Goal: Task Accomplishment & Management: Manage account settings

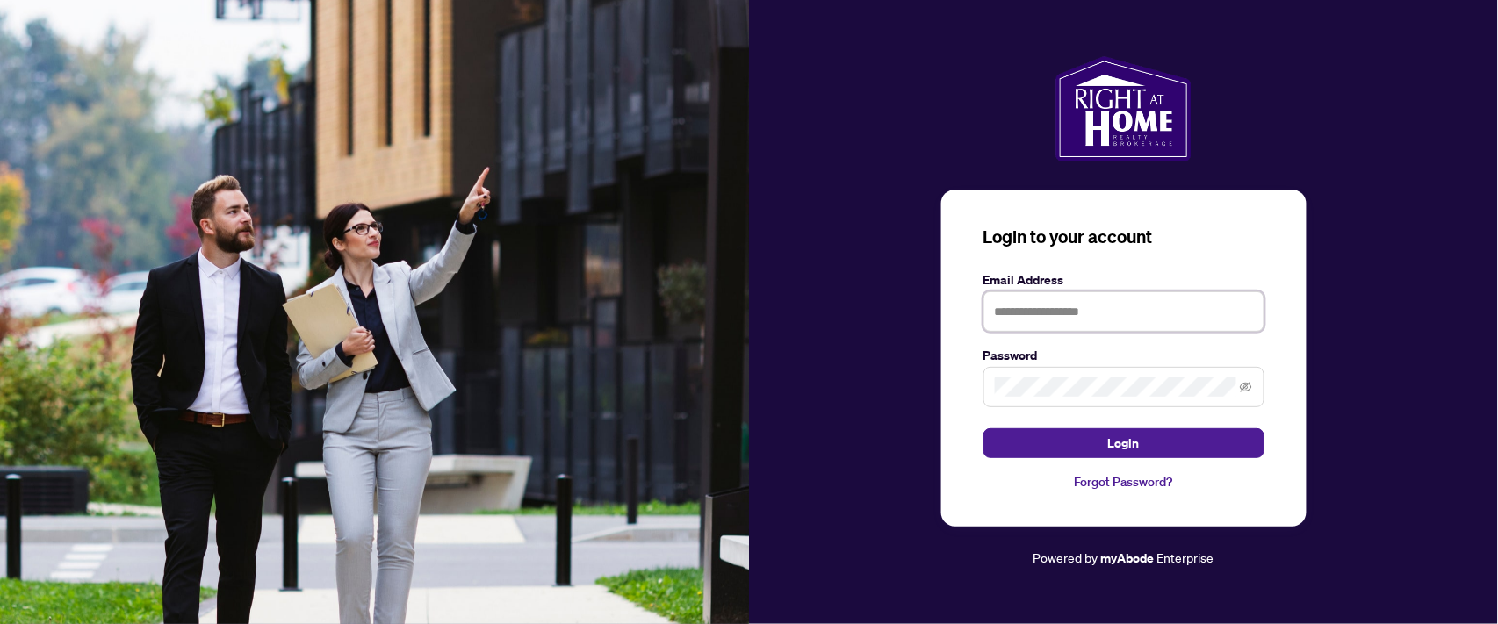
click at [1014, 317] on input "text" at bounding box center [1123, 311] width 281 height 40
type input "**********"
click at [983, 428] on button "Login" at bounding box center [1123, 443] width 281 height 30
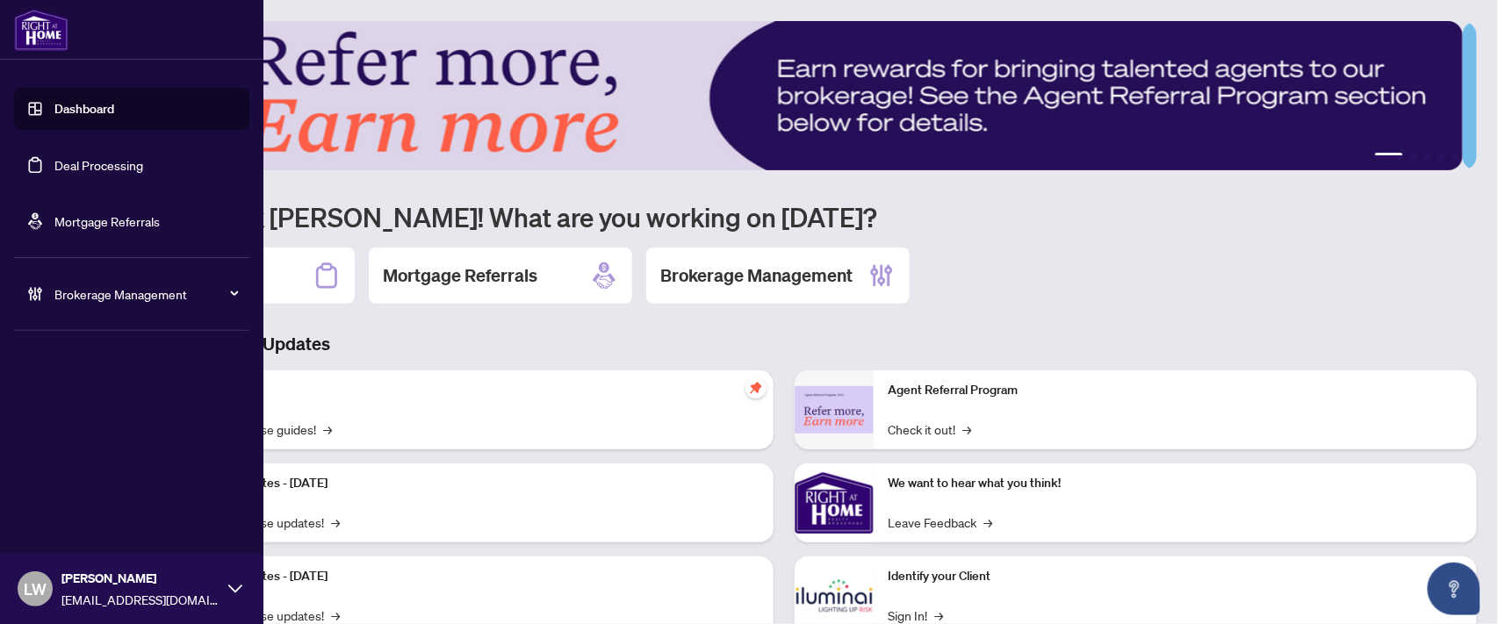
click at [71, 163] on link "Deal Processing" at bounding box center [98, 165] width 89 height 16
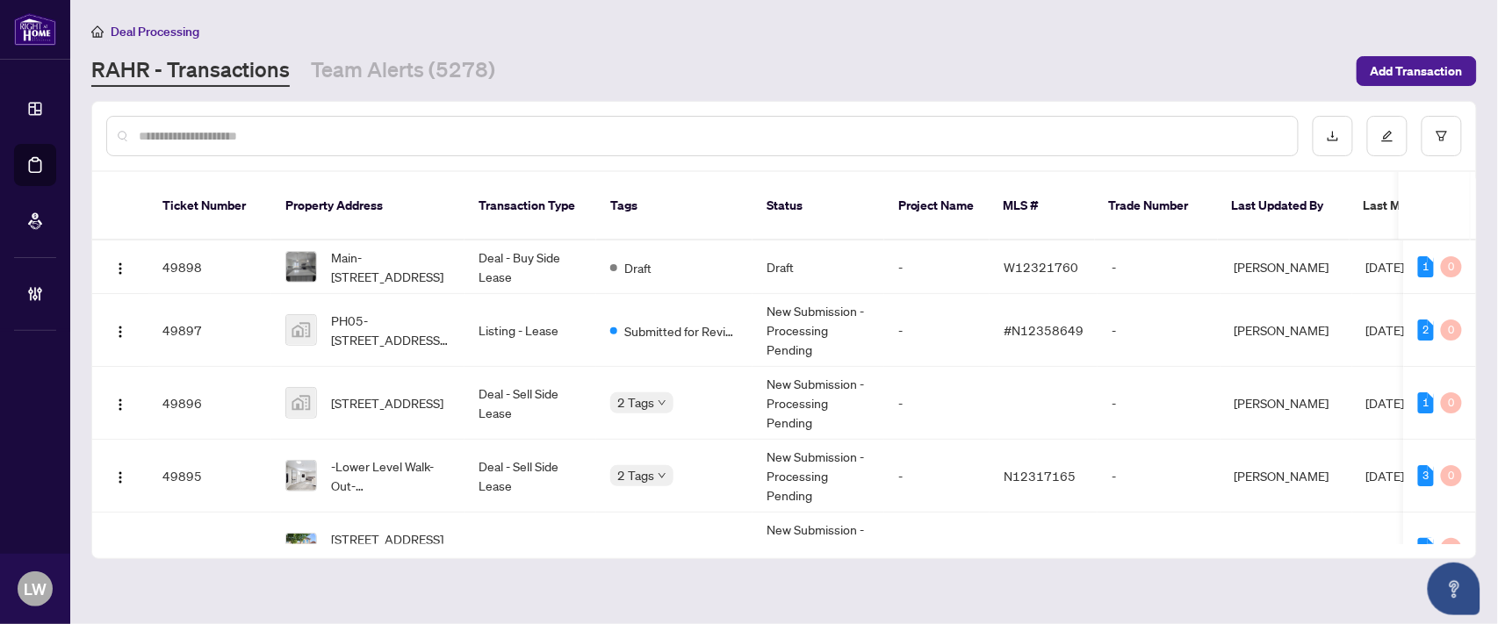
click at [484, 127] on input "text" at bounding box center [711, 135] width 1145 height 19
type input "*****"
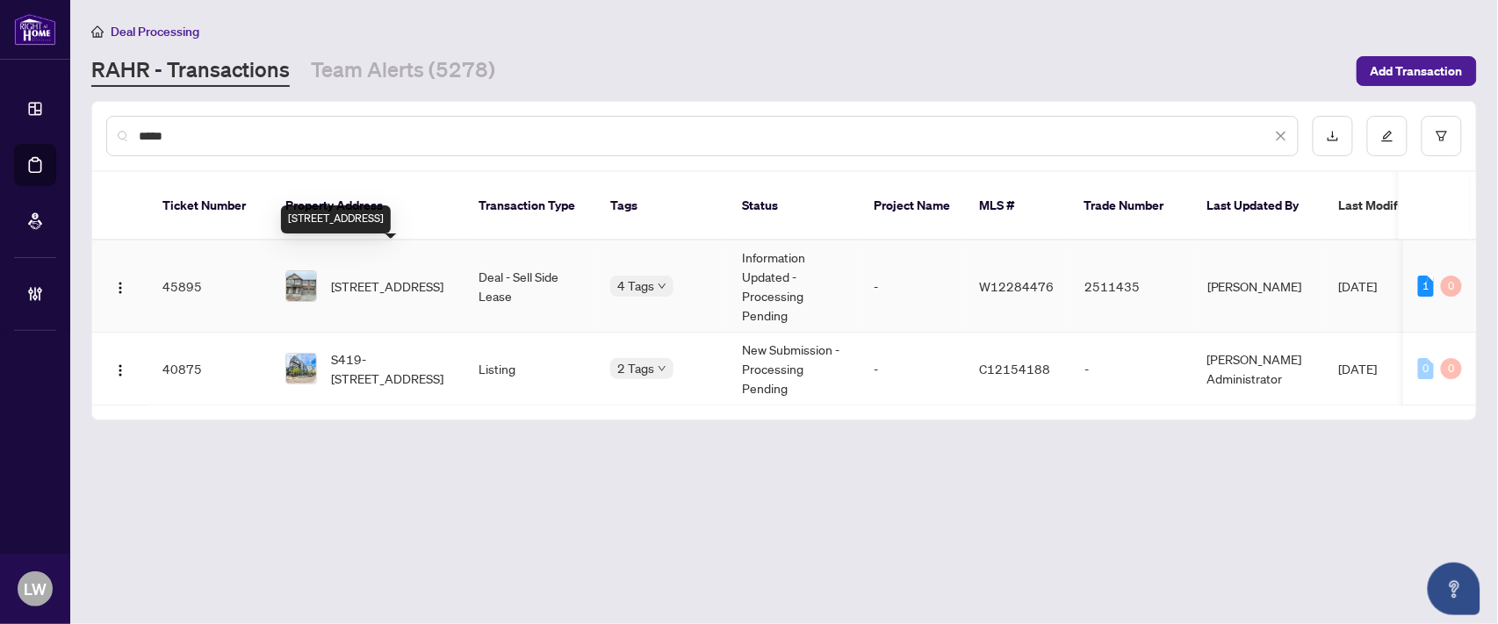
click at [382, 277] on span "[STREET_ADDRESS]" at bounding box center [387, 286] width 112 height 19
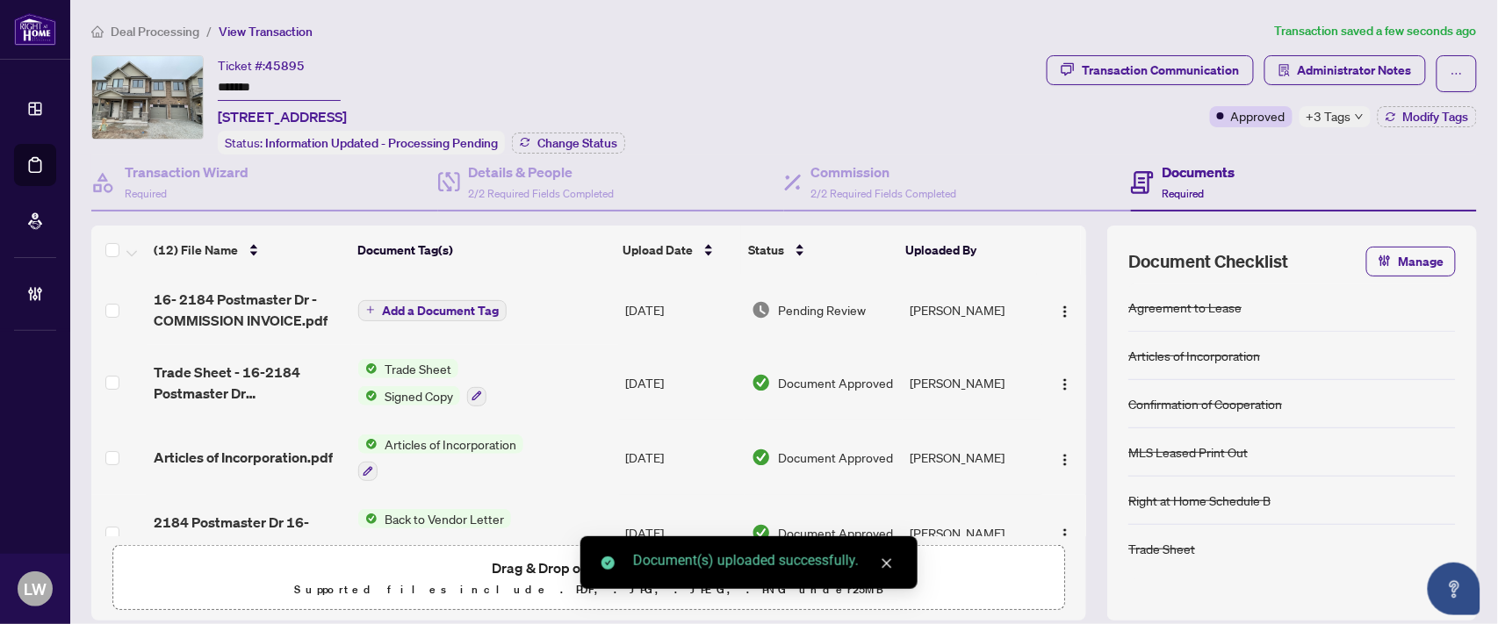
click at [407, 307] on span "Add a Document Tag" at bounding box center [440, 311] width 117 height 12
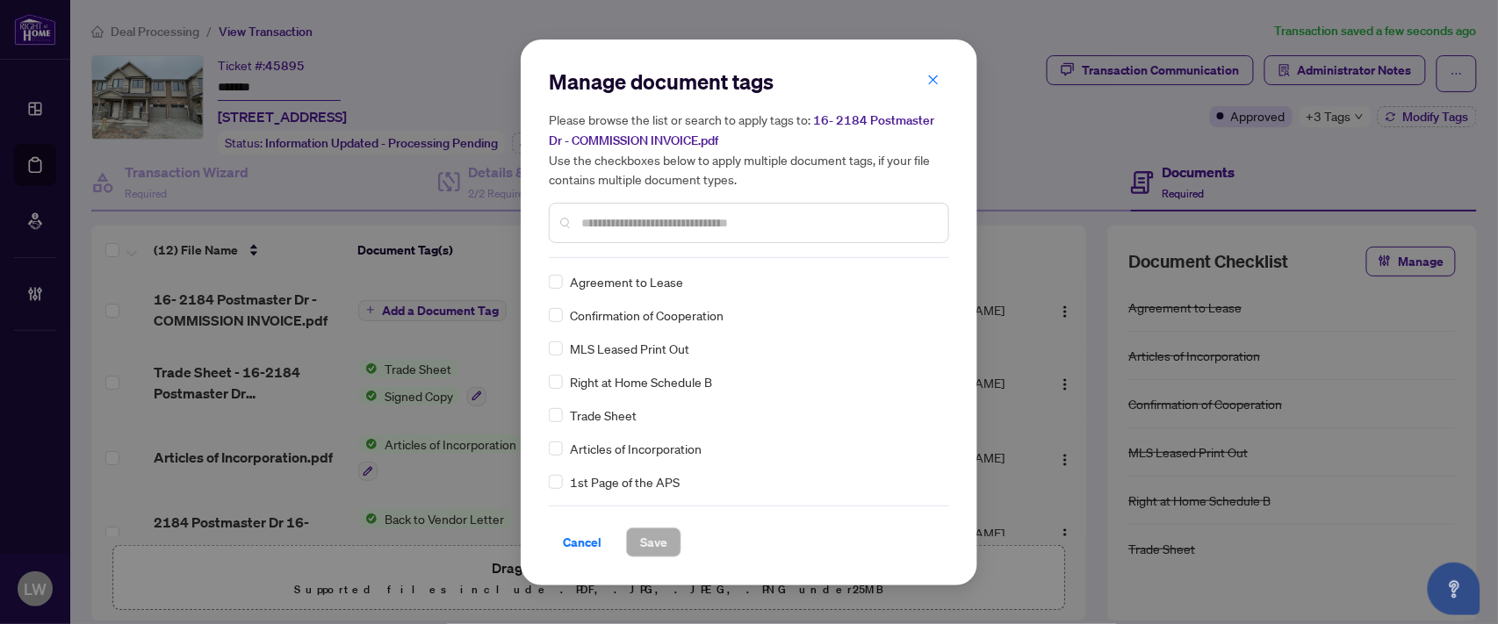
click at [658, 213] on input "text" at bounding box center [757, 222] width 353 height 19
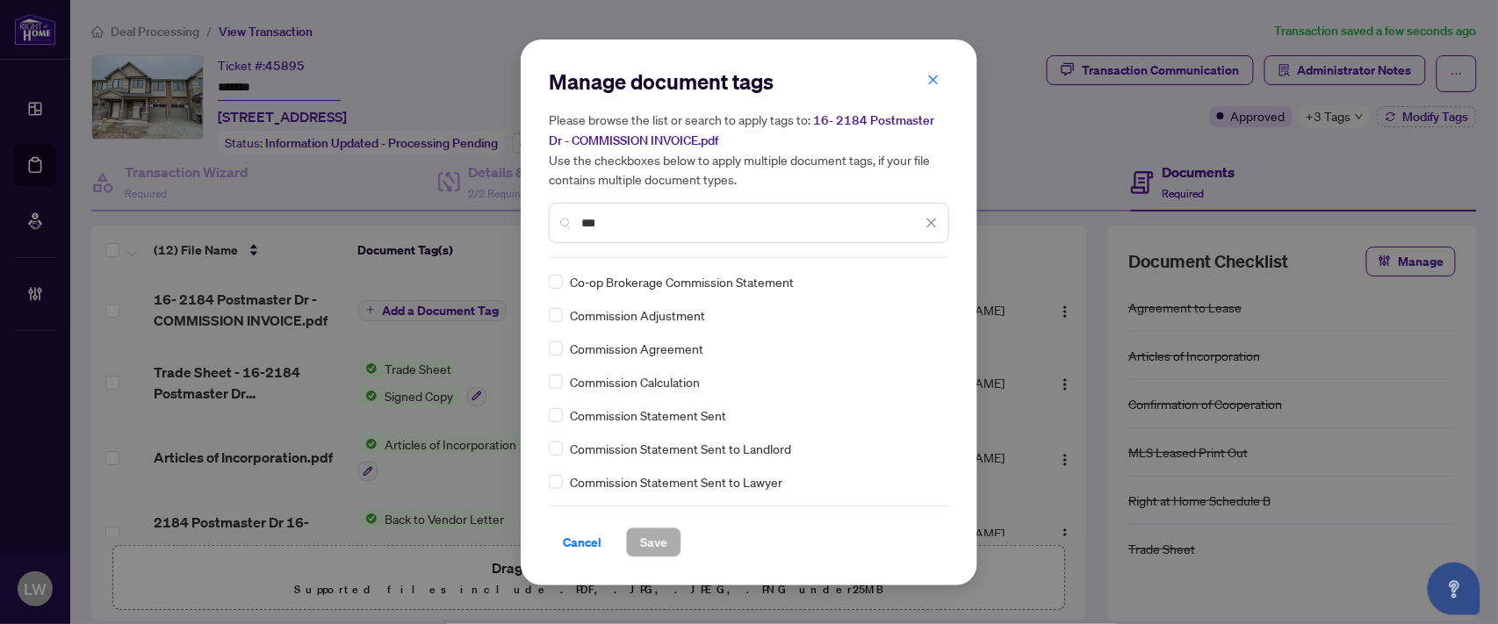
type input "***"
click at [656, 541] on span "Save" at bounding box center [653, 542] width 27 height 28
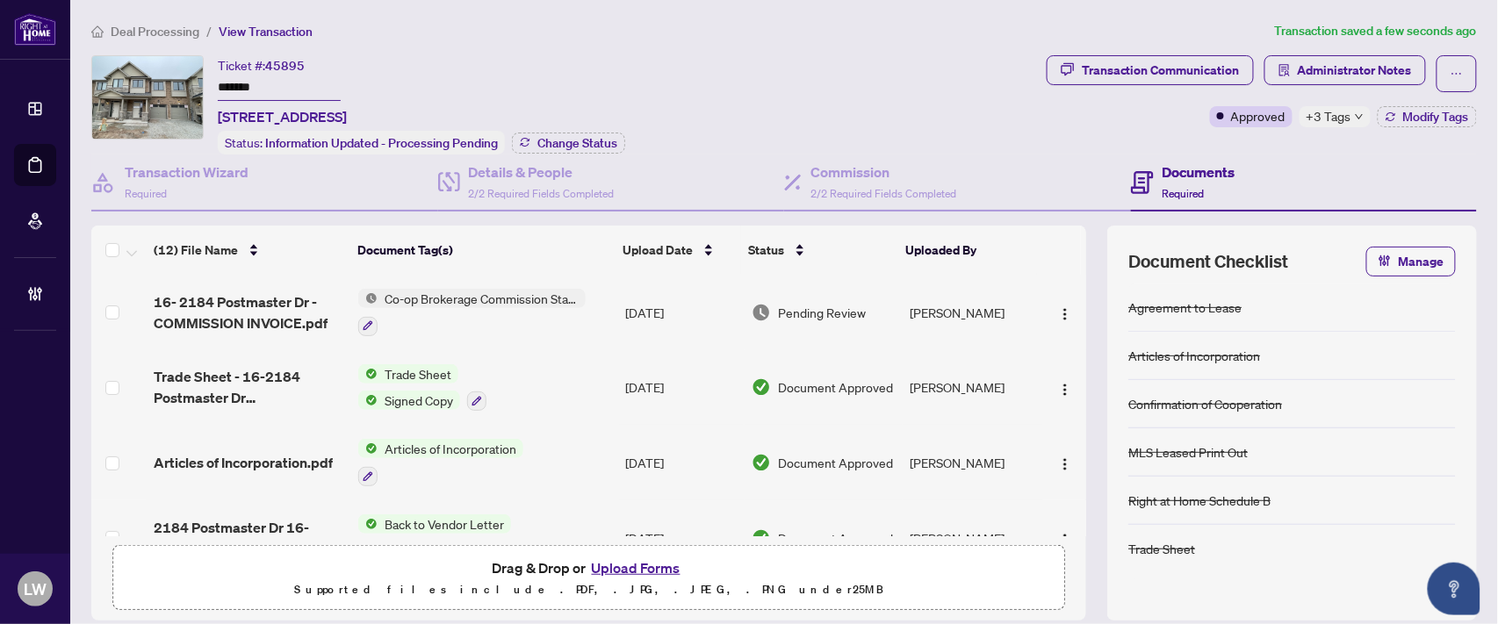
click at [793, 303] on span "Pending Review" at bounding box center [822, 312] width 88 height 19
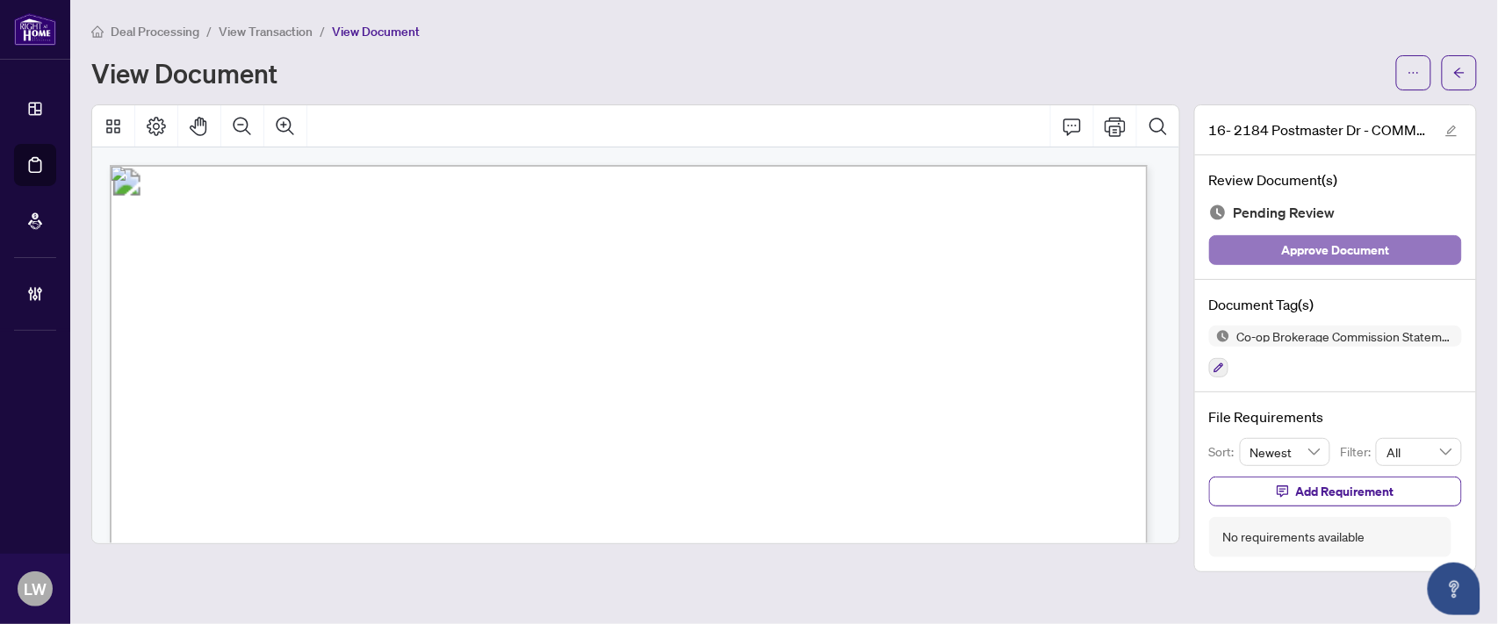
click at [1335, 250] on span "Approve Document" at bounding box center [1336, 250] width 108 height 28
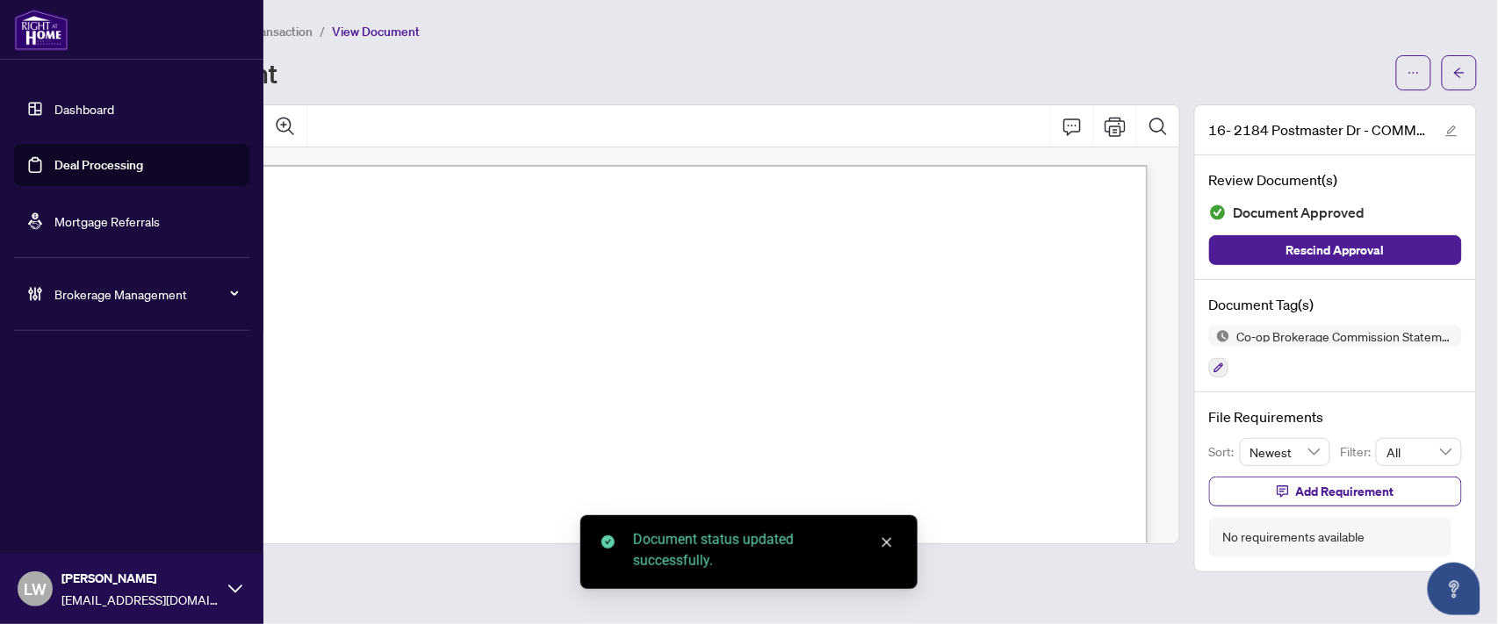
click at [90, 169] on link "Deal Processing" at bounding box center [98, 165] width 89 height 16
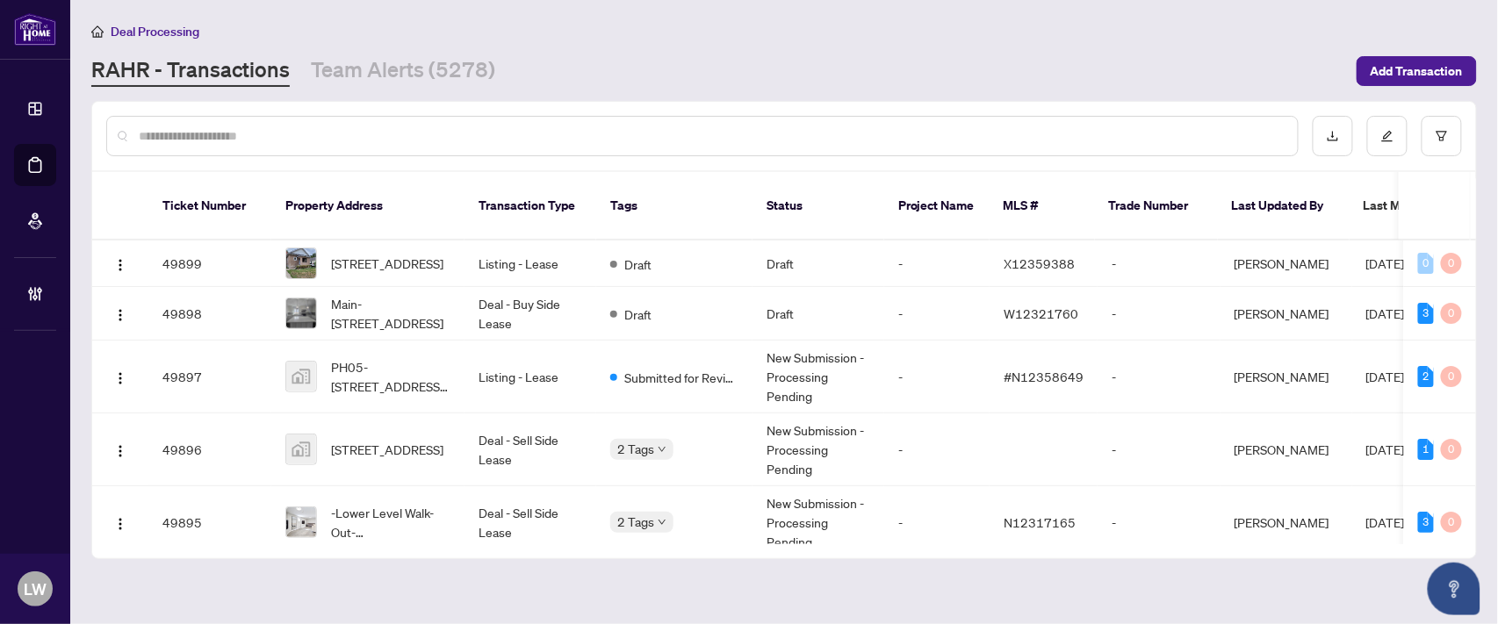
click at [476, 129] on input "text" at bounding box center [711, 135] width 1145 height 19
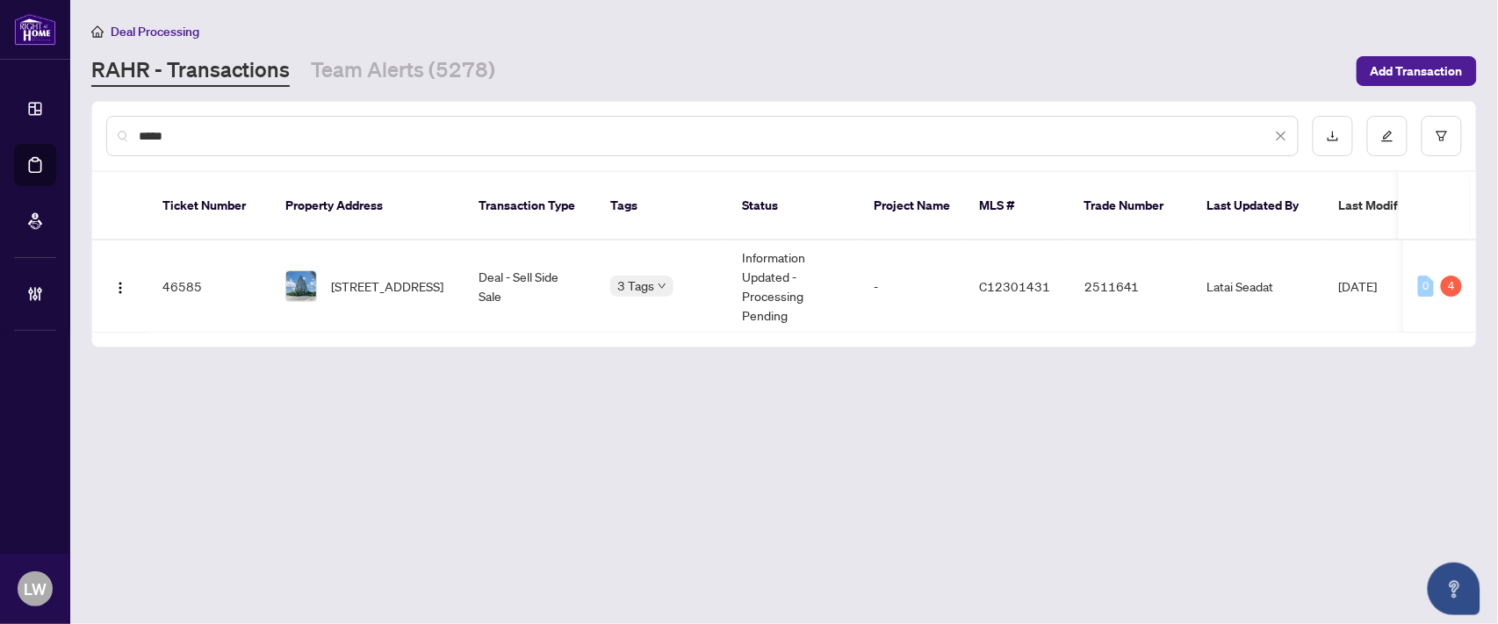
type input "*****"
click at [373, 277] on span "[STREET_ADDRESS]" at bounding box center [387, 286] width 112 height 19
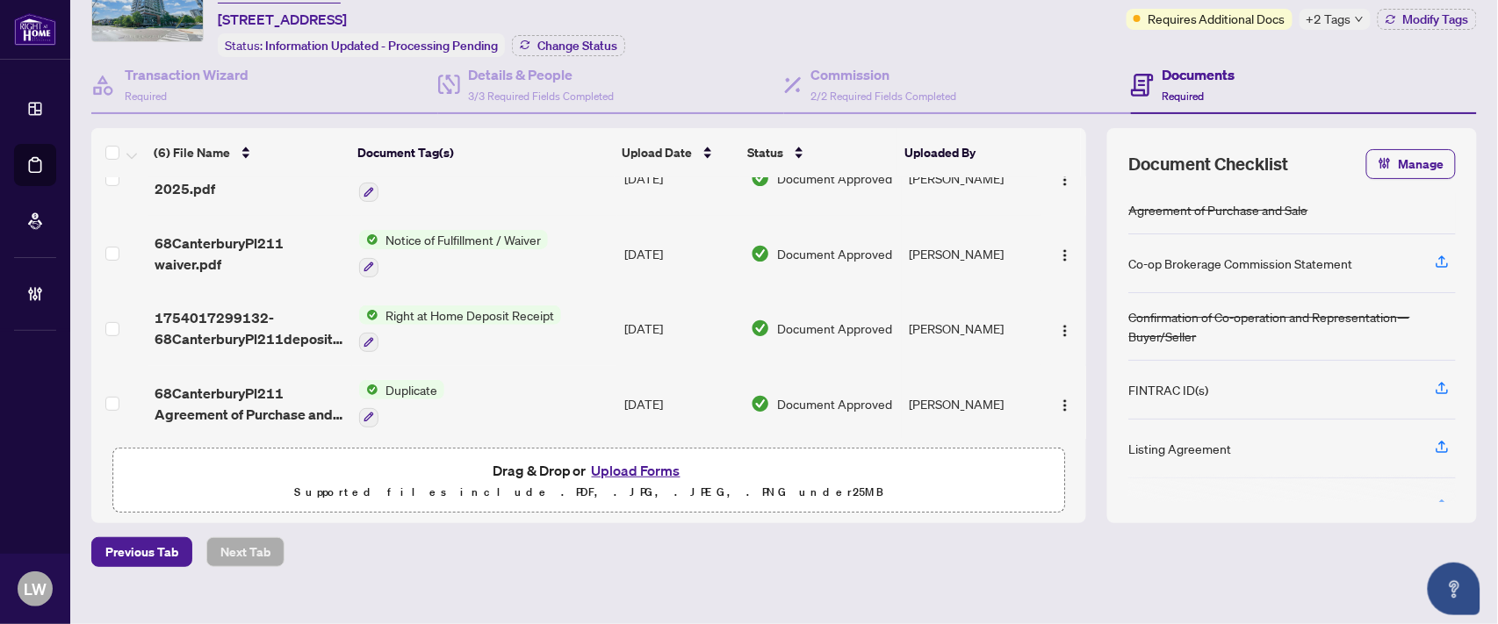
scroll to position [119, 0]
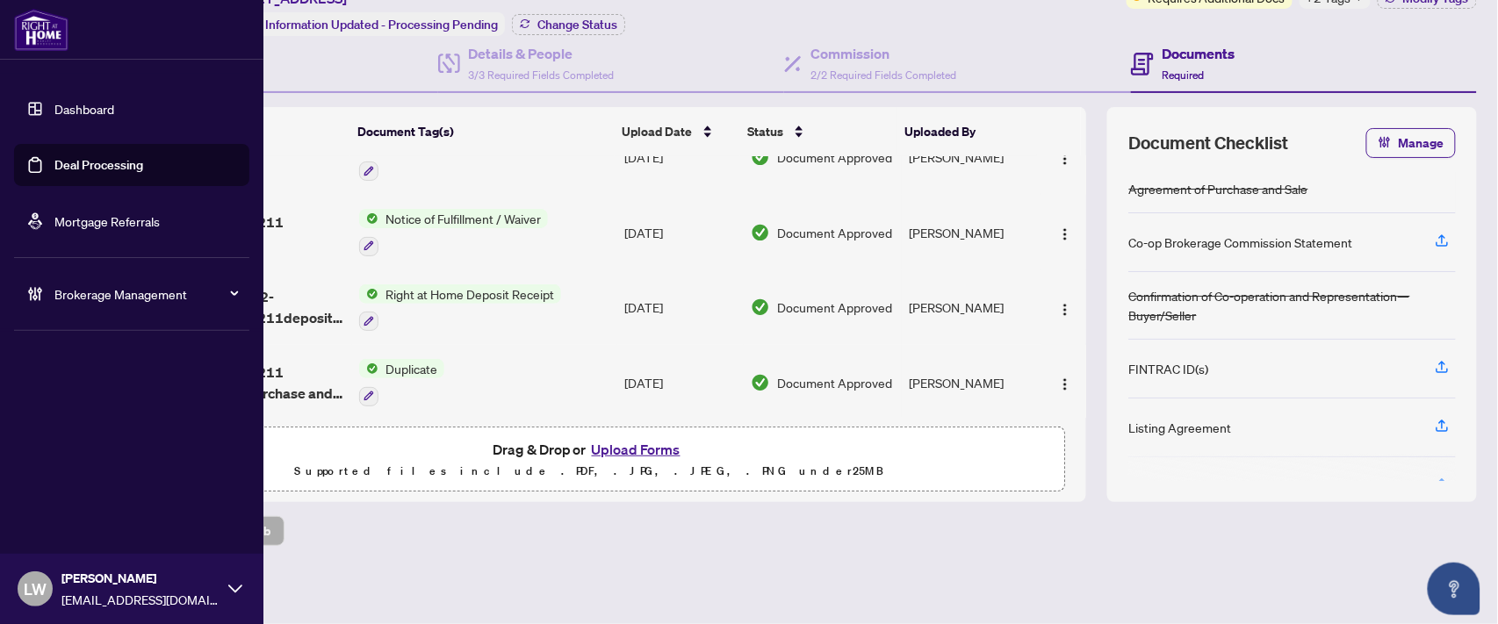
click at [99, 170] on link "Deal Processing" at bounding box center [98, 165] width 89 height 16
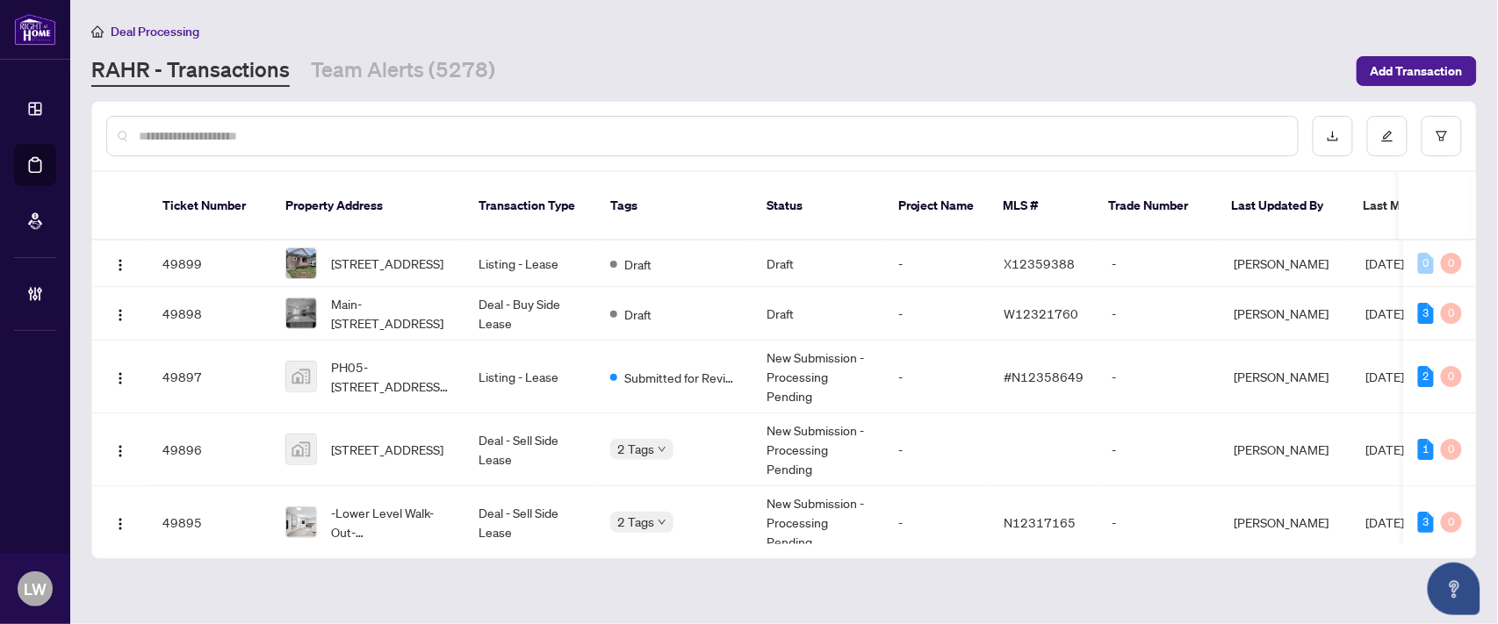
click at [583, 136] on input "text" at bounding box center [711, 135] width 1145 height 19
type input "*****"
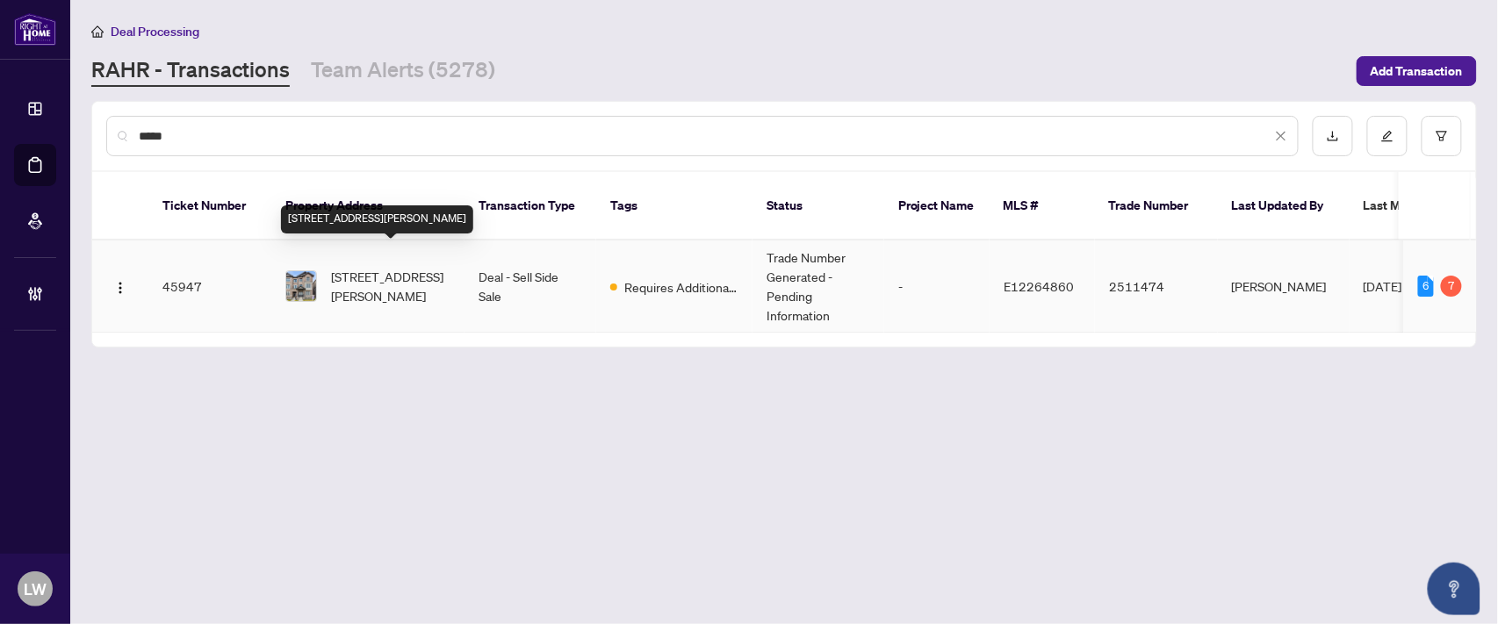
click at [373, 267] on span "[STREET_ADDRESS][PERSON_NAME]" at bounding box center [390, 286] width 119 height 39
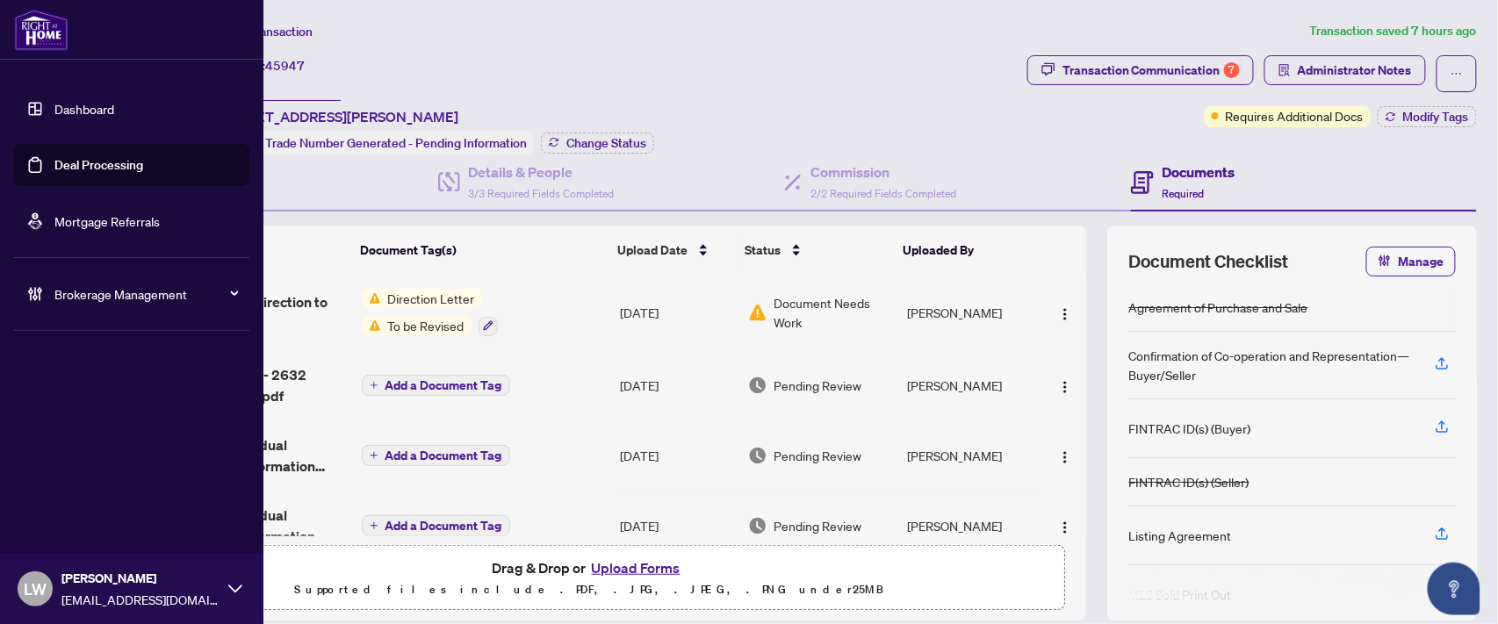
click at [104, 164] on link "Deal Processing" at bounding box center [98, 165] width 89 height 16
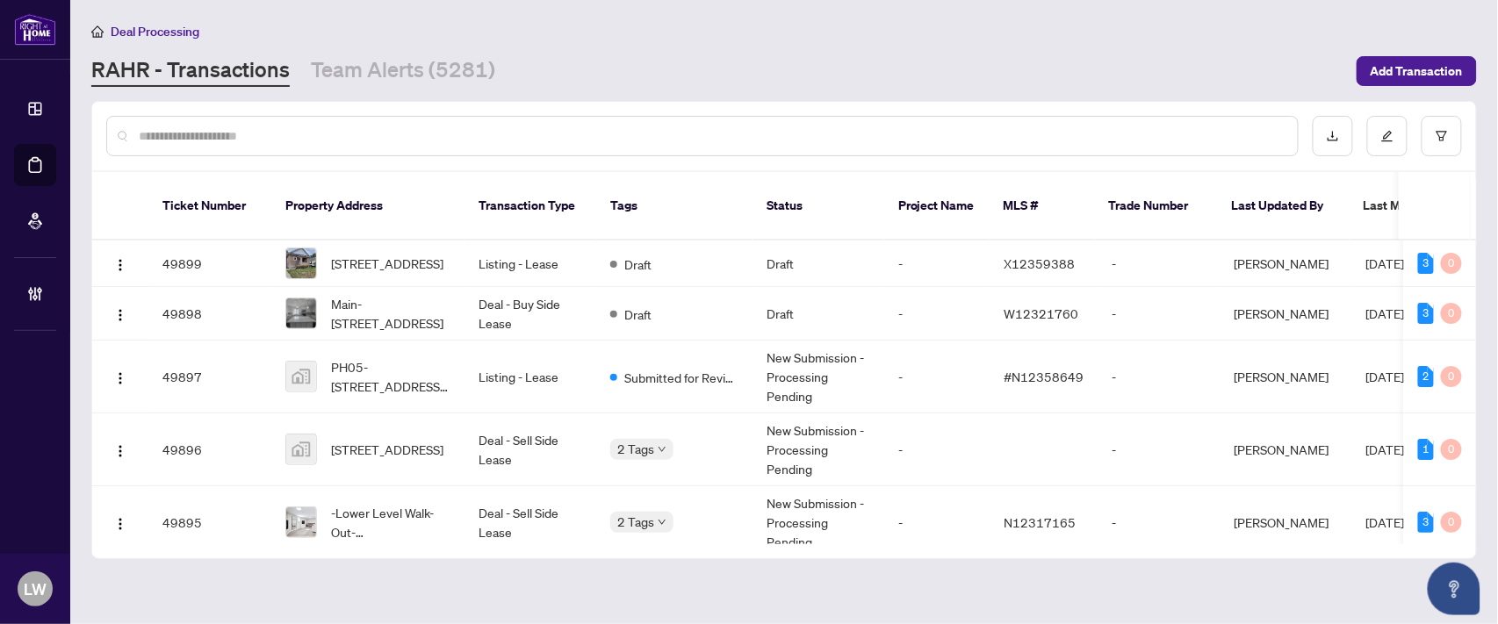
click at [643, 139] on input "text" at bounding box center [711, 135] width 1145 height 19
type input "*****"
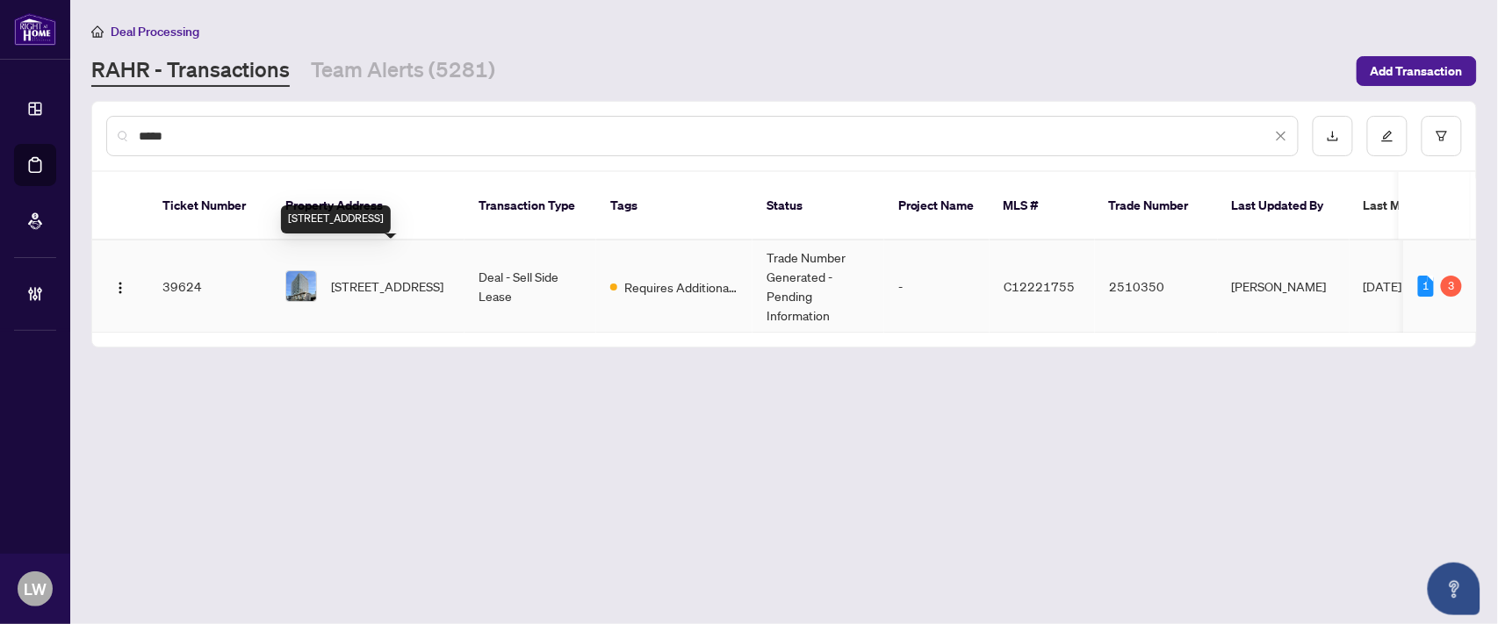
click at [392, 277] on span "[STREET_ADDRESS]" at bounding box center [387, 286] width 112 height 19
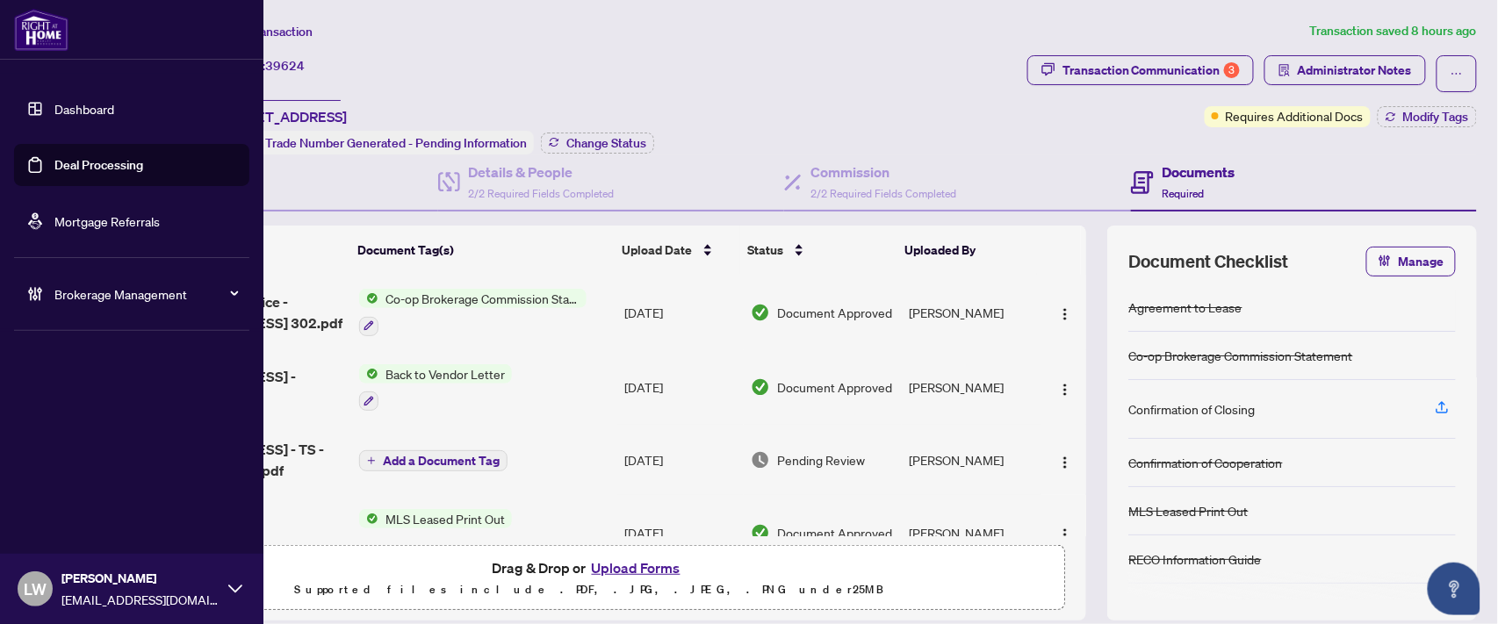
click at [80, 167] on link "Deal Processing" at bounding box center [98, 165] width 89 height 16
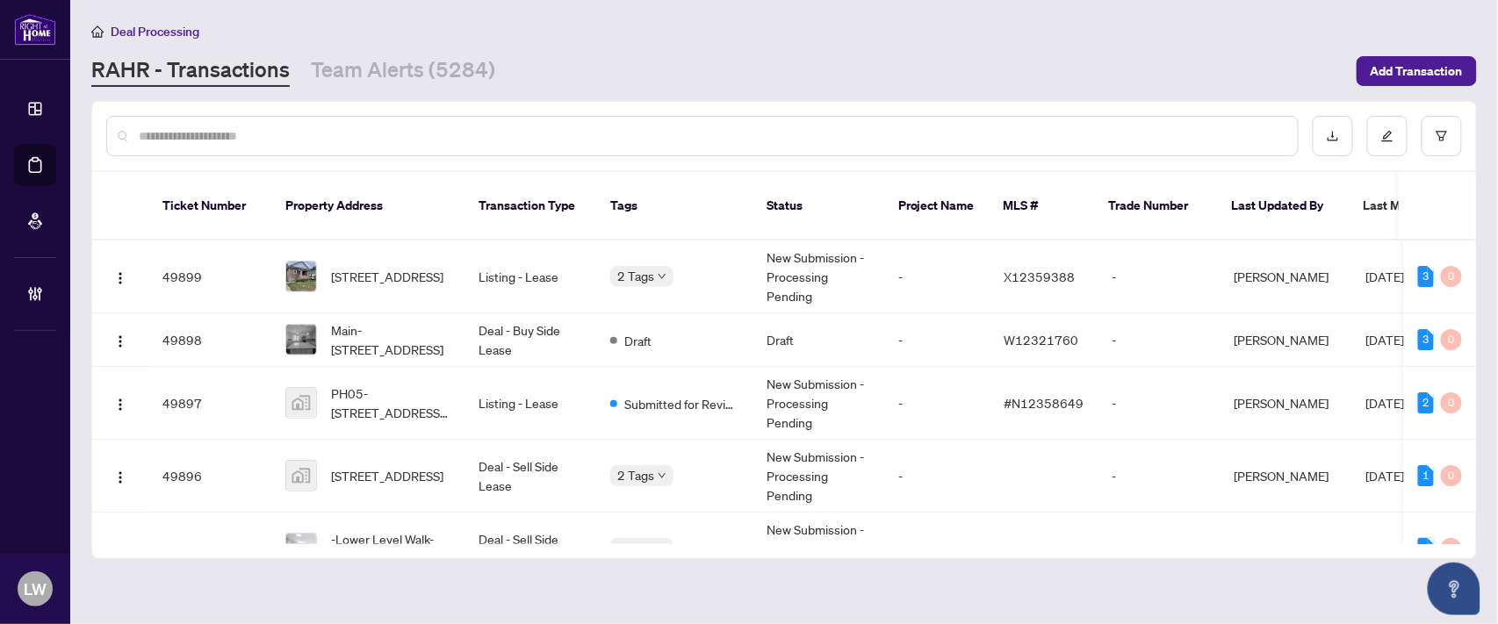
click at [449, 136] on input "text" at bounding box center [711, 135] width 1145 height 19
type input "*****"
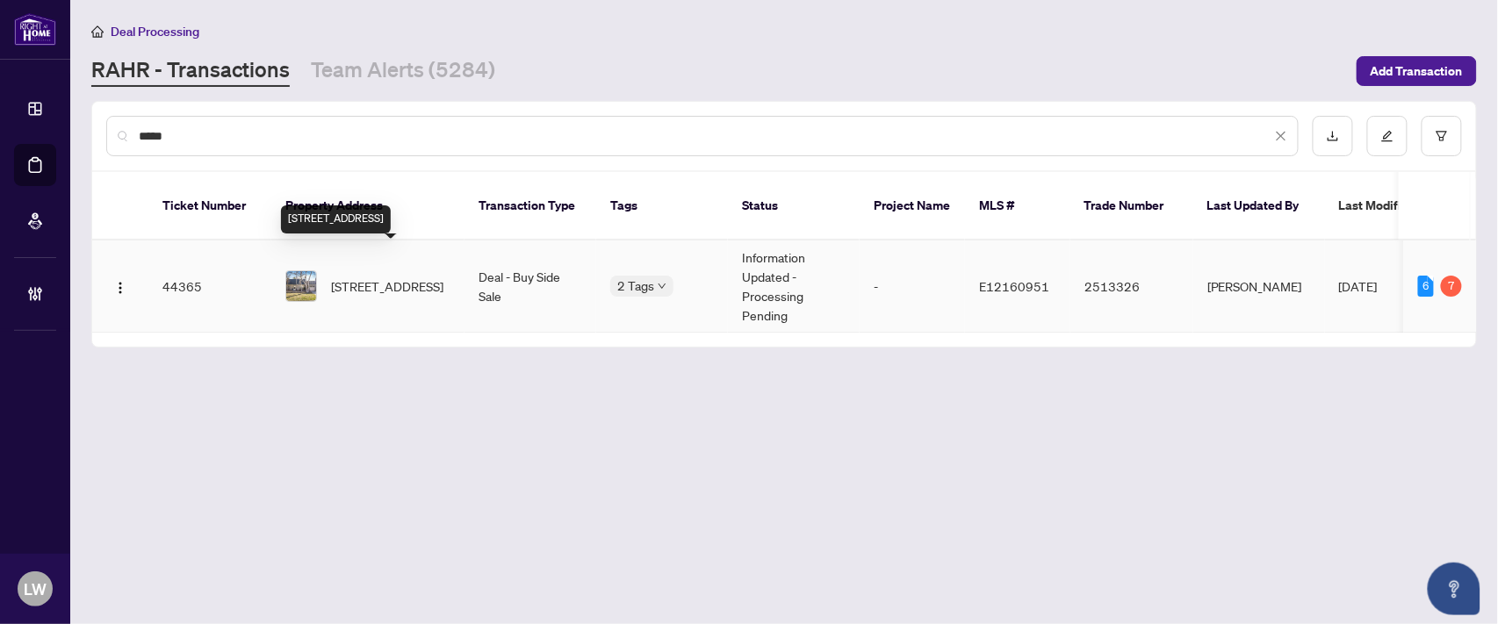
click at [386, 277] on span "[STREET_ADDRESS]" at bounding box center [387, 286] width 112 height 19
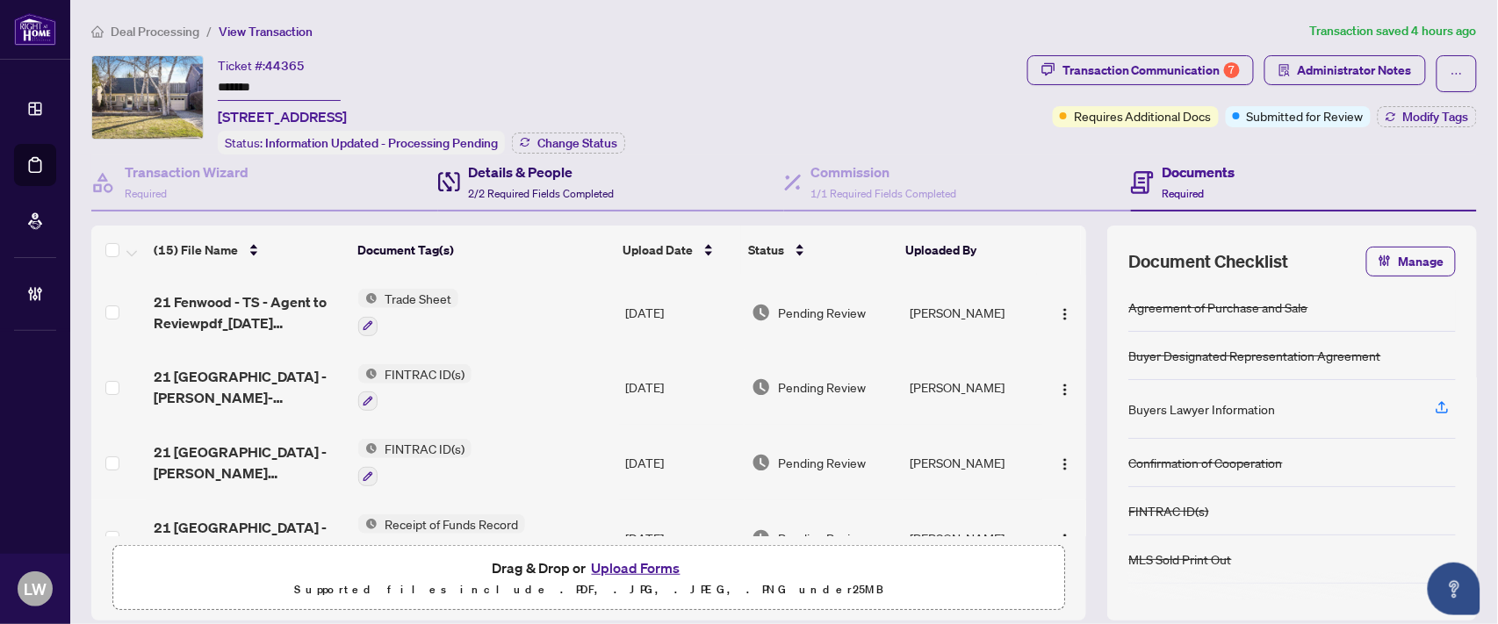
click at [509, 174] on h4 "Details & People" at bounding box center [542, 172] width 146 height 21
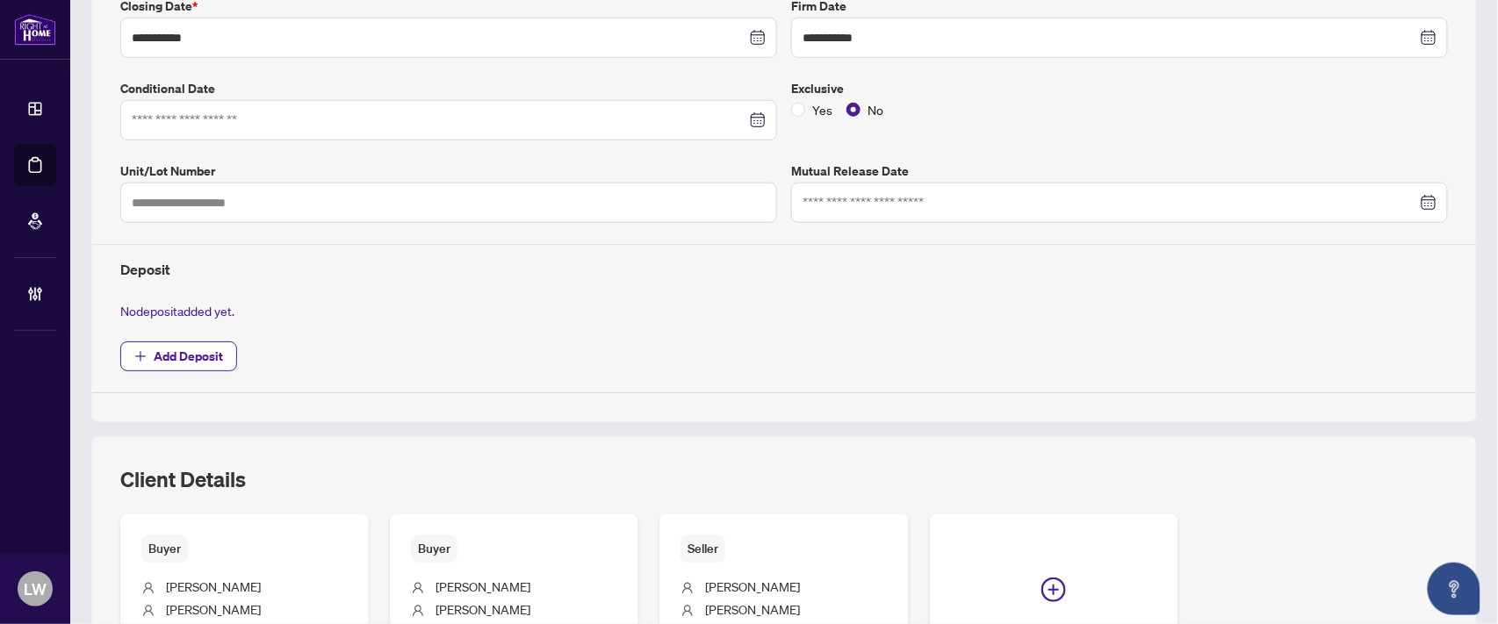
scroll to position [626, 0]
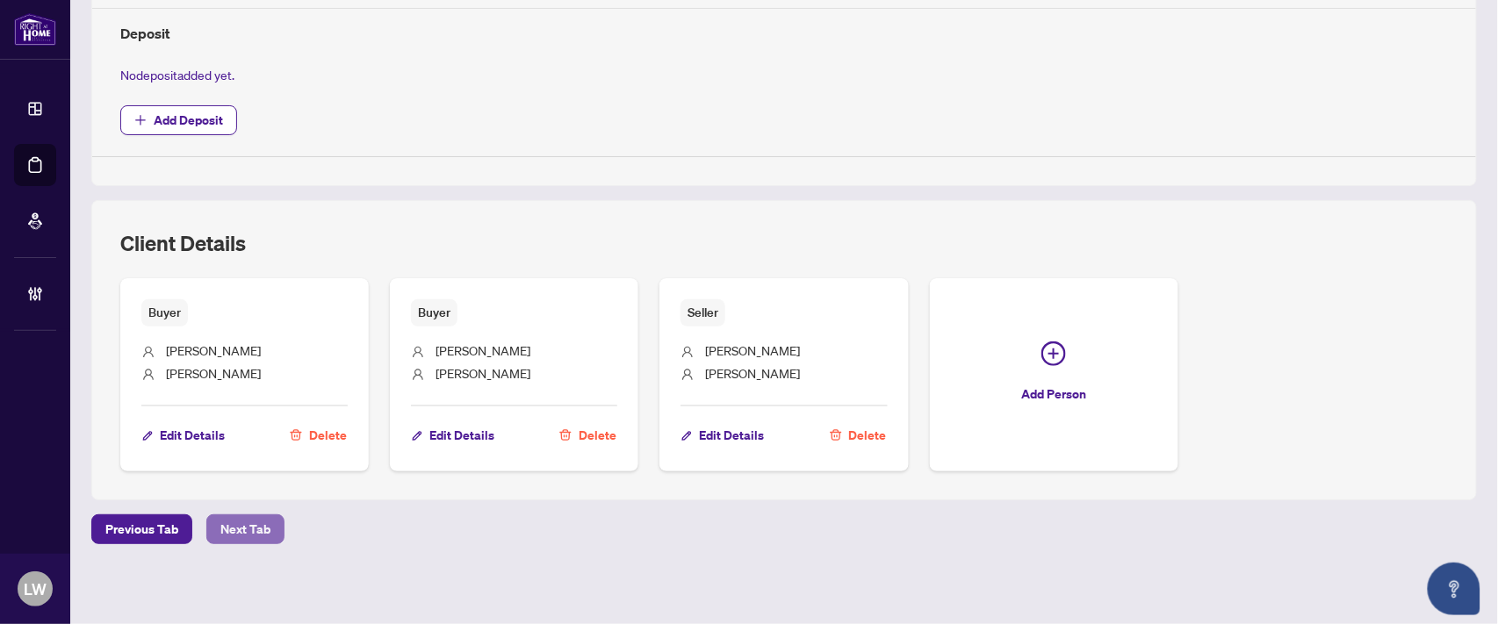
click at [238, 533] on span "Next Tab" at bounding box center [245, 529] width 50 height 28
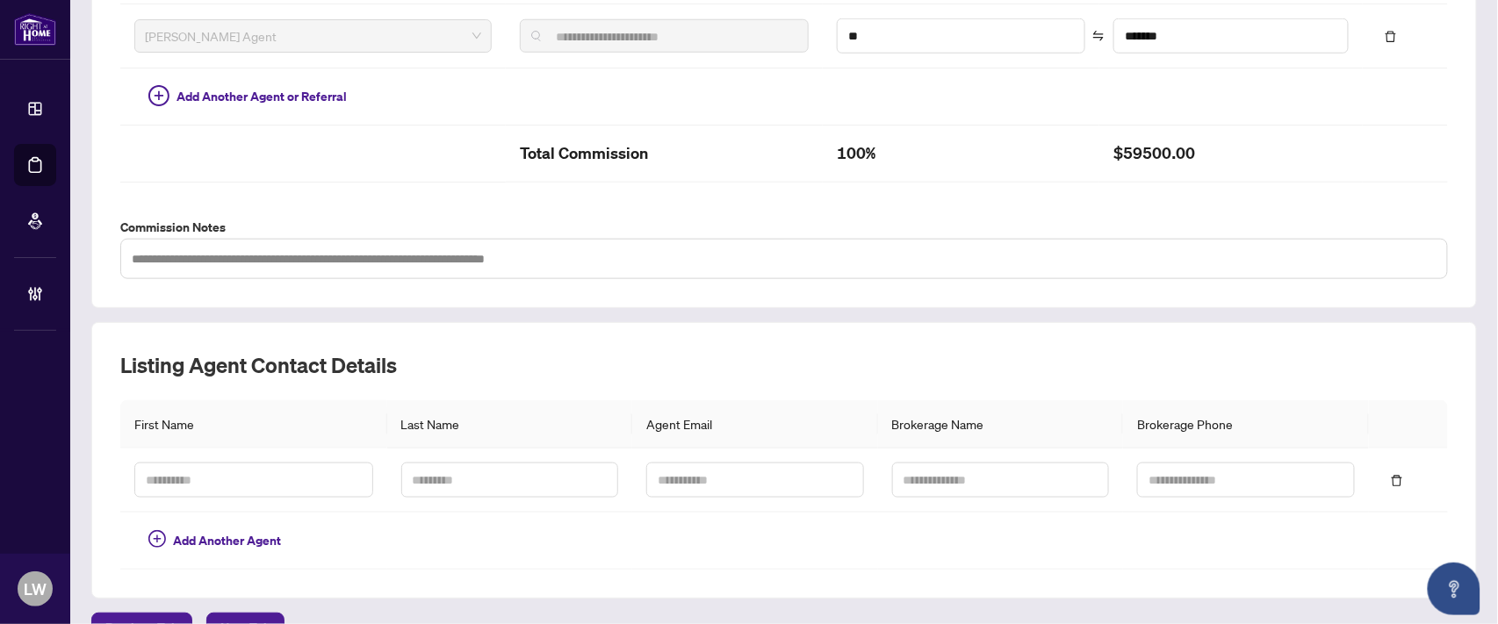
scroll to position [643, 0]
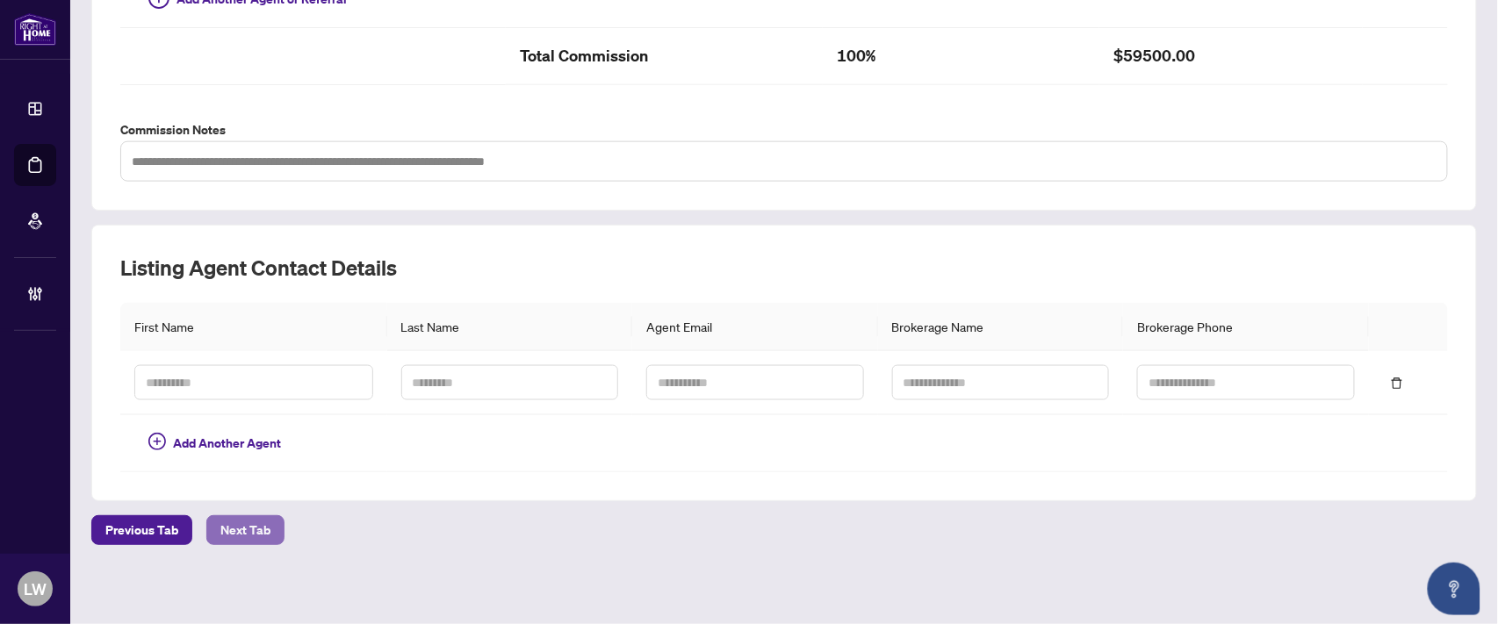
click at [243, 533] on span "Next Tab" at bounding box center [245, 530] width 50 height 28
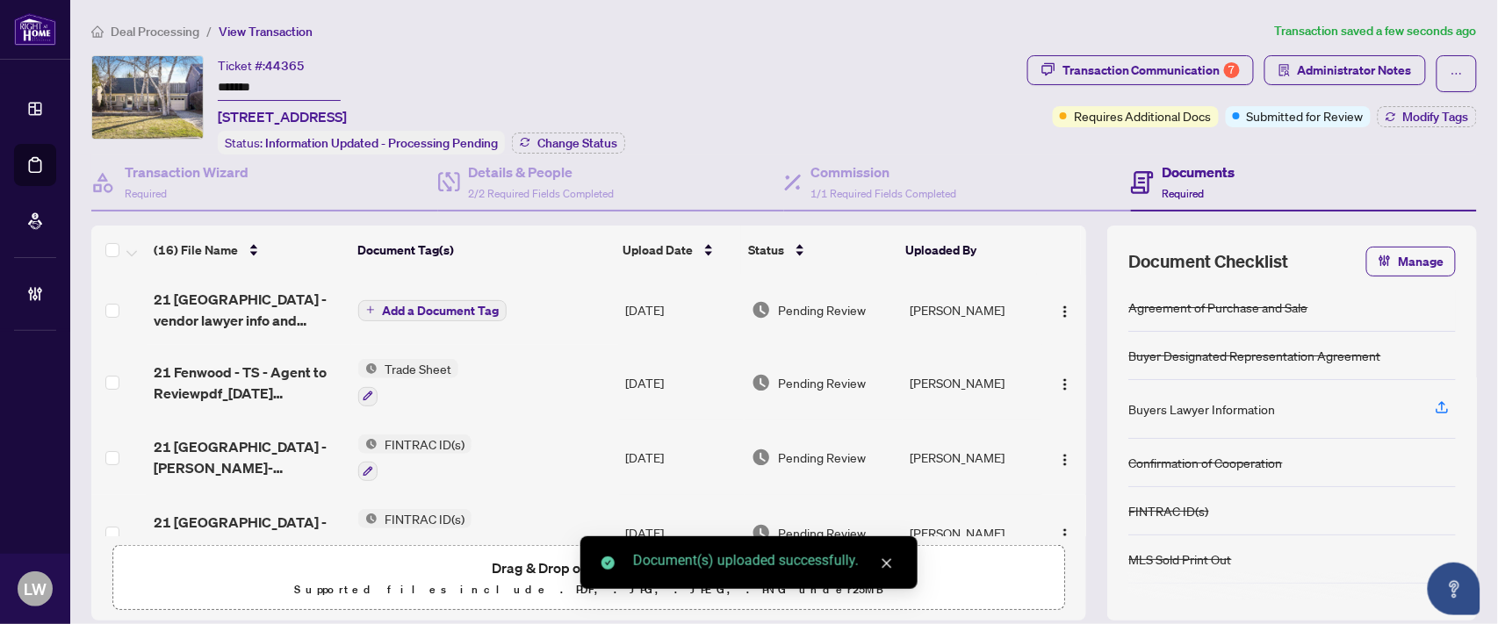
click at [371, 309] on button "Add a Document Tag" at bounding box center [432, 310] width 148 height 21
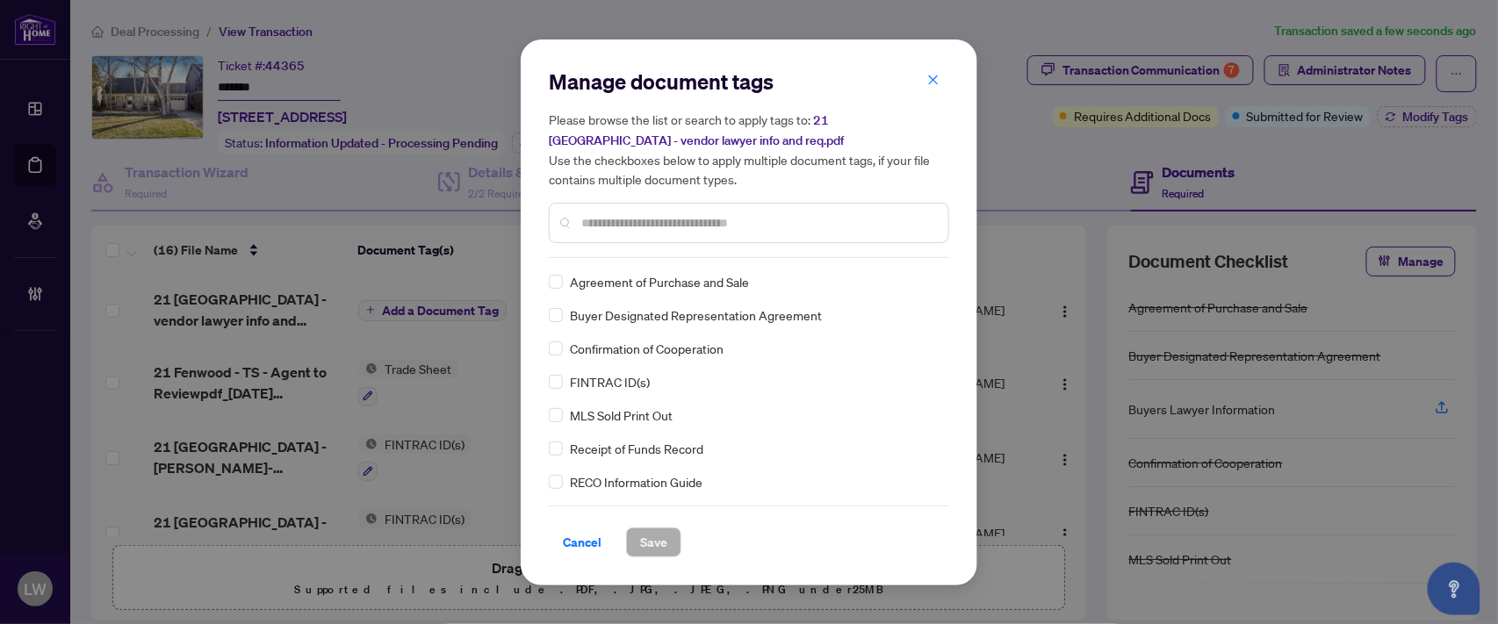
click at [647, 222] on input "text" at bounding box center [757, 222] width 353 height 19
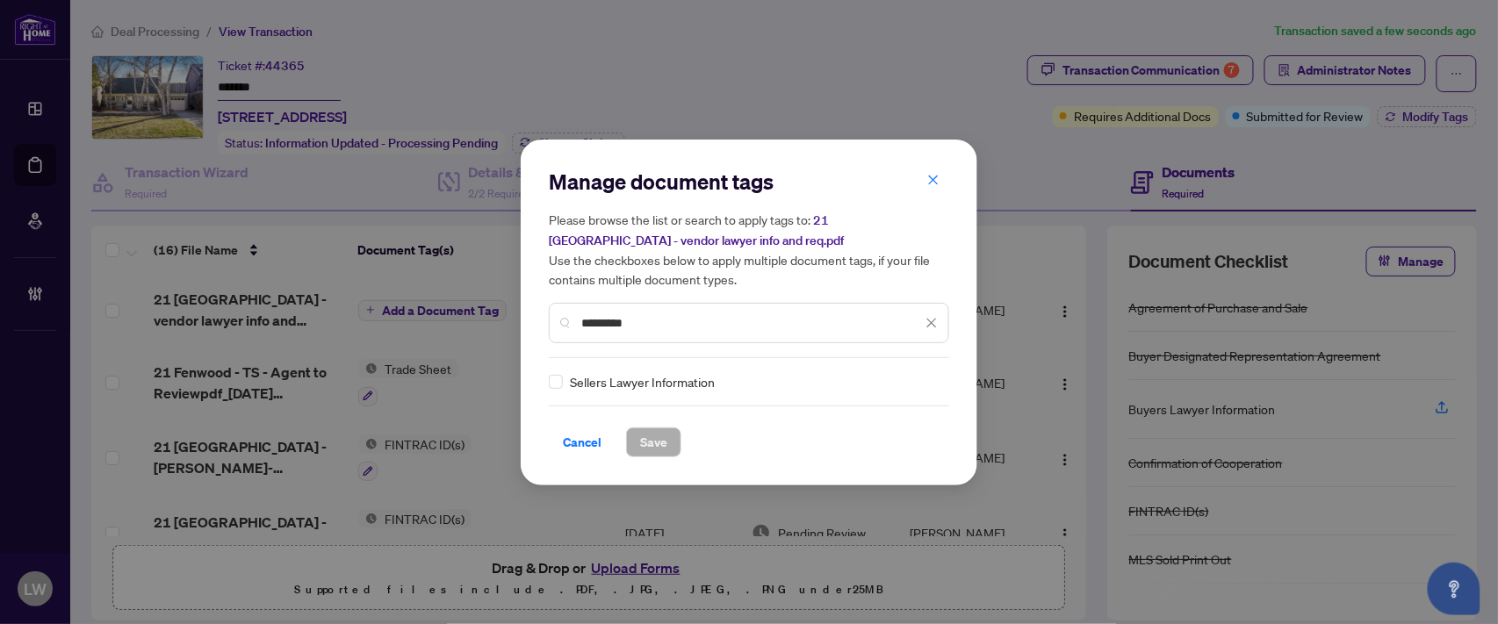
type input "*********"
click at [664, 440] on span "Save" at bounding box center [653, 442] width 27 height 28
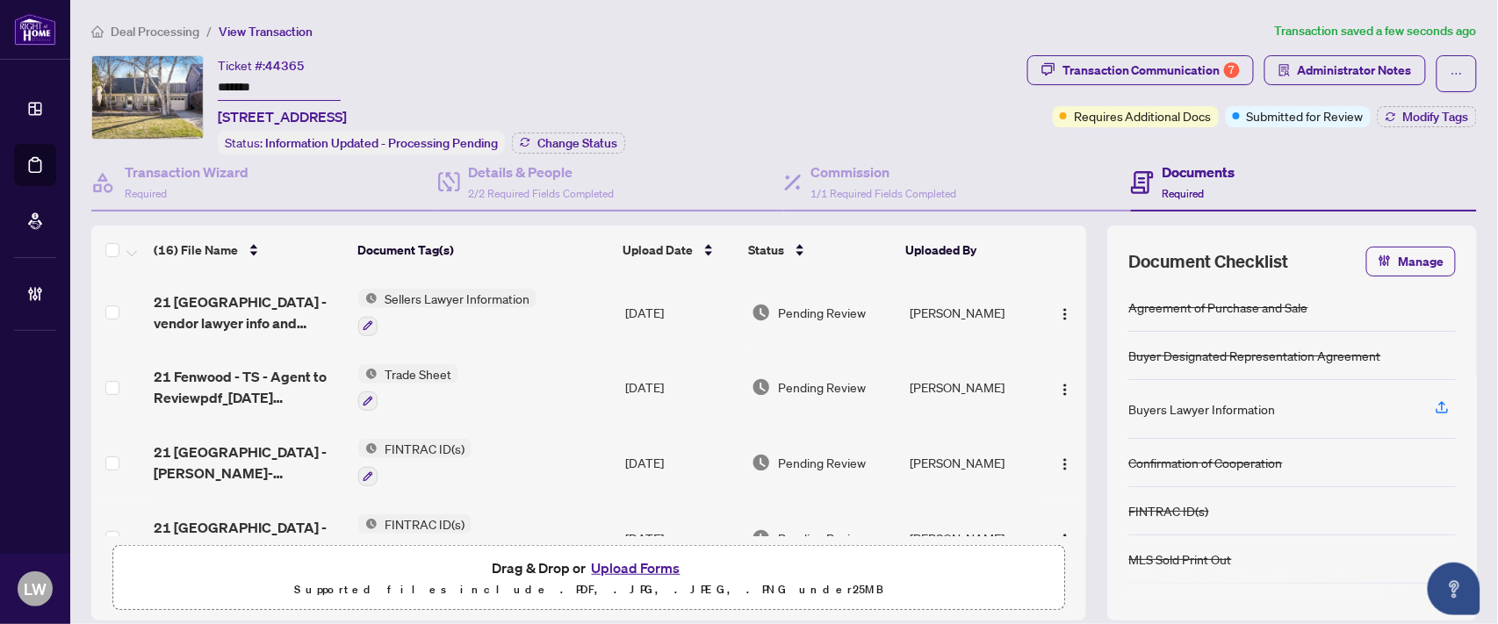
click at [801, 311] on span "Pending Review" at bounding box center [822, 312] width 88 height 19
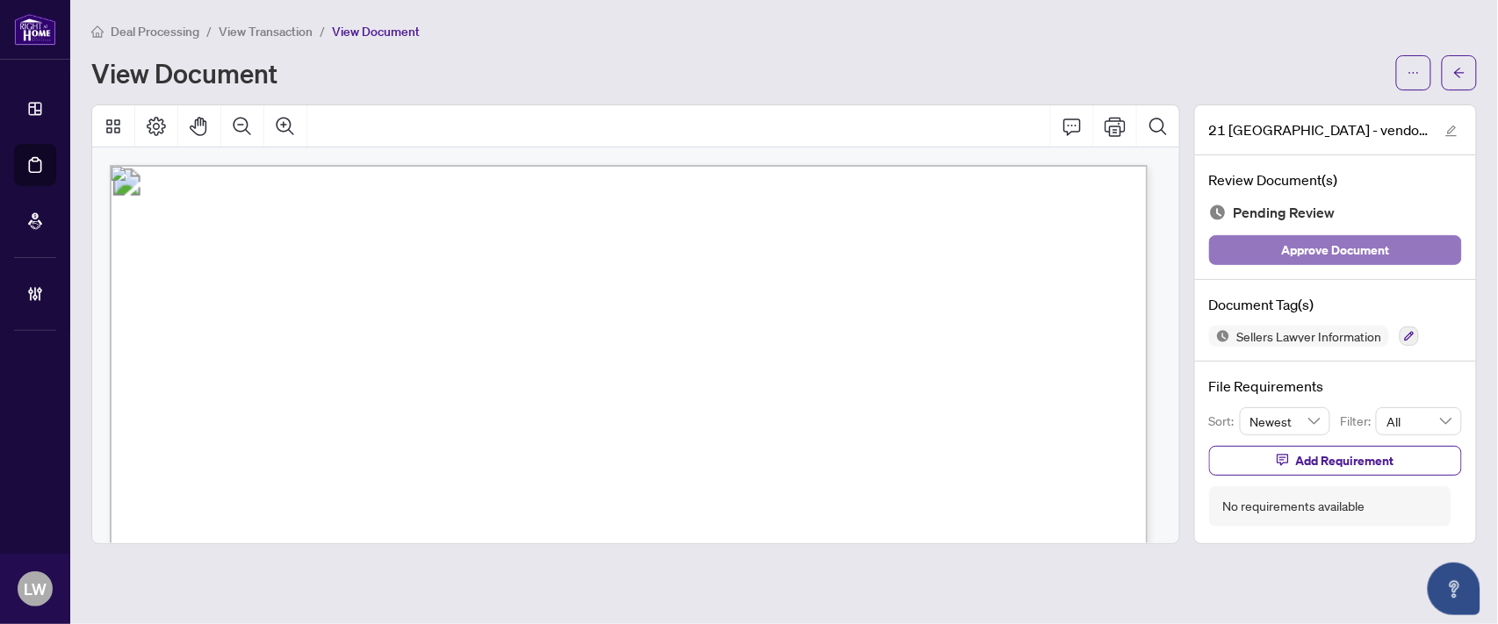
click at [1318, 260] on span "Approve Document" at bounding box center [1336, 250] width 108 height 28
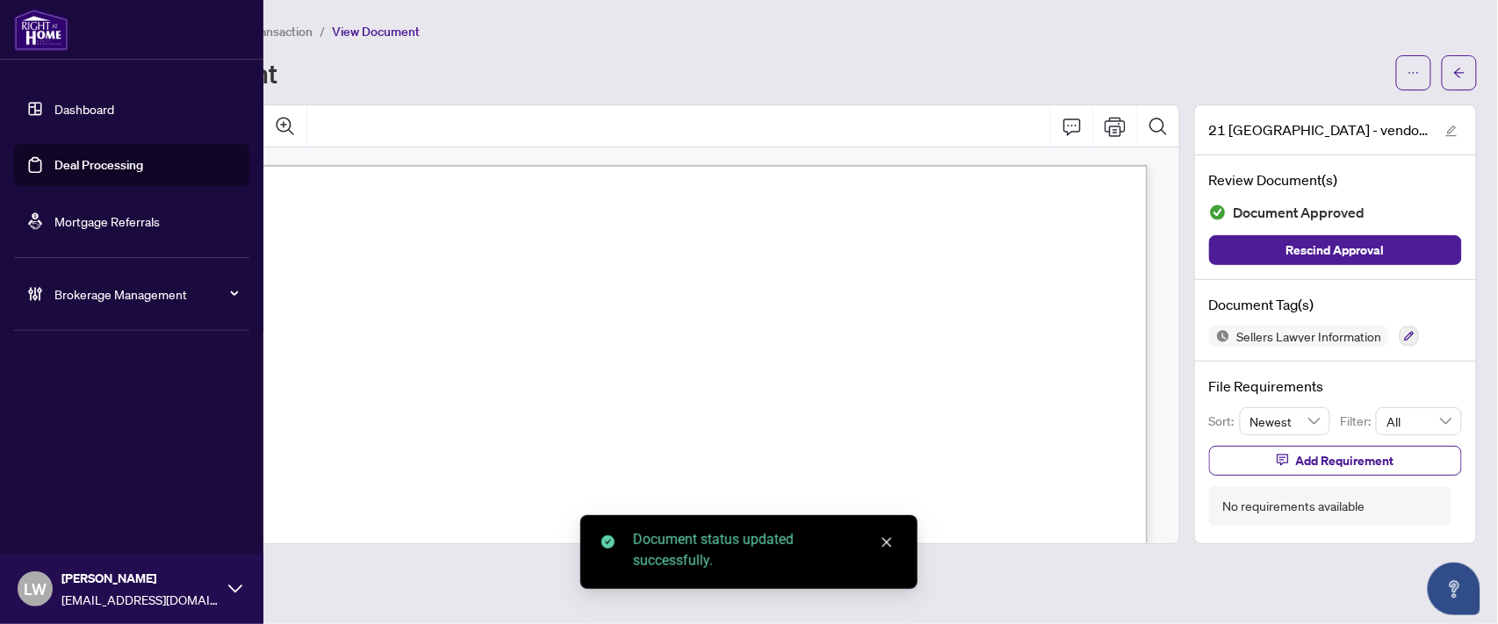
click at [80, 167] on link "Deal Processing" at bounding box center [98, 165] width 89 height 16
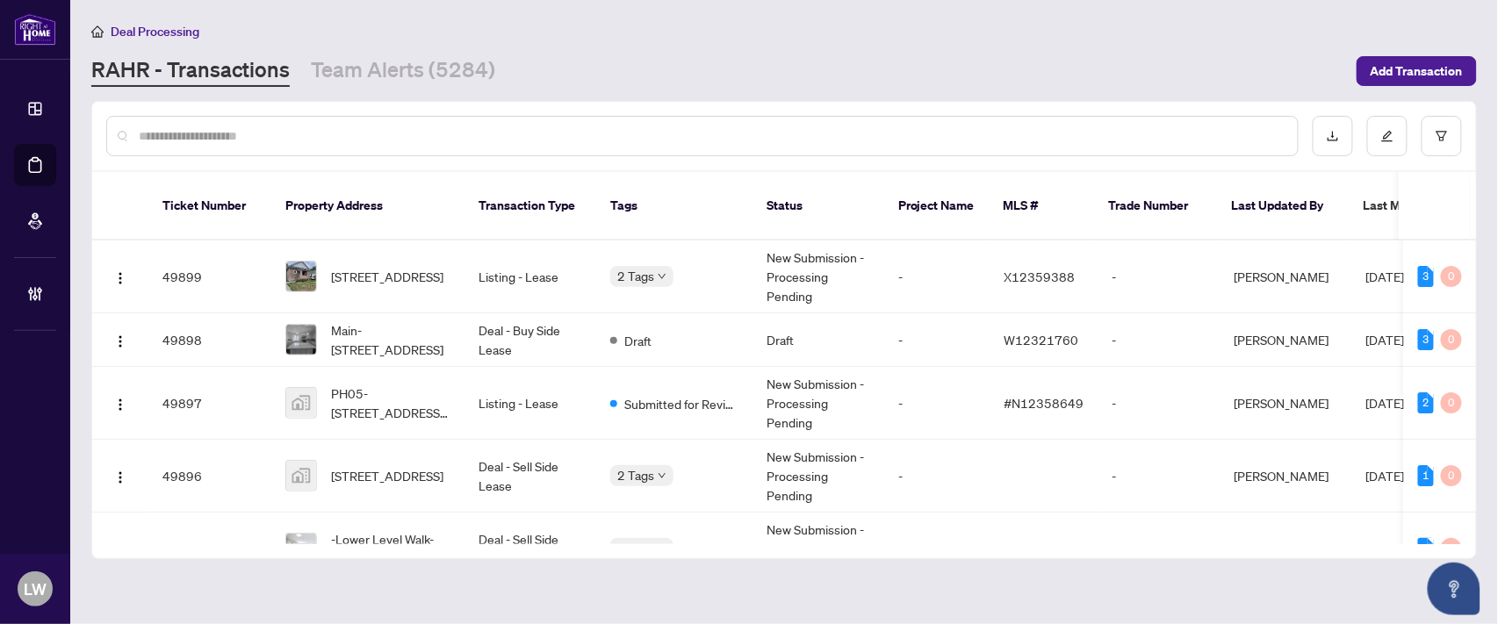
click at [441, 128] on input "text" at bounding box center [711, 135] width 1145 height 19
click at [441, 128] on input "*" at bounding box center [705, 135] width 1132 height 19
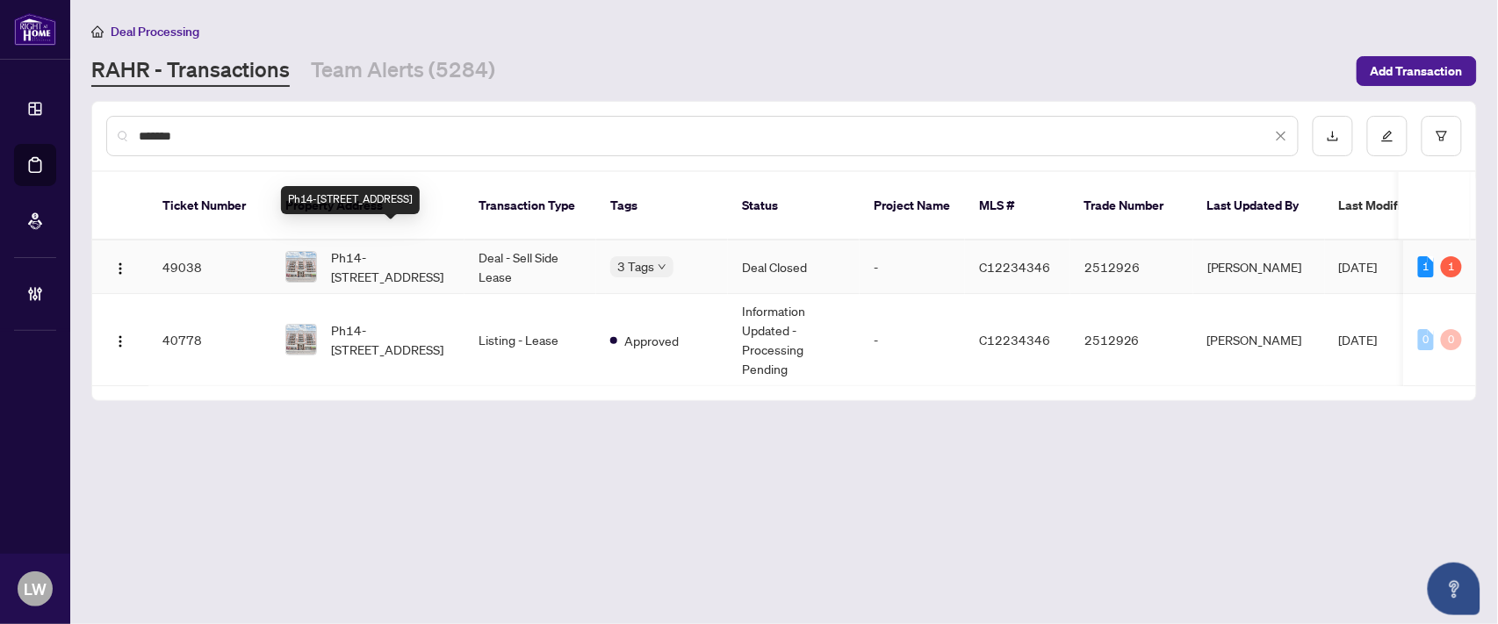
type input "*******"
click at [391, 248] on span "Ph14-[STREET_ADDRESS]" at bounding box center [390, 267] width 119 height 39
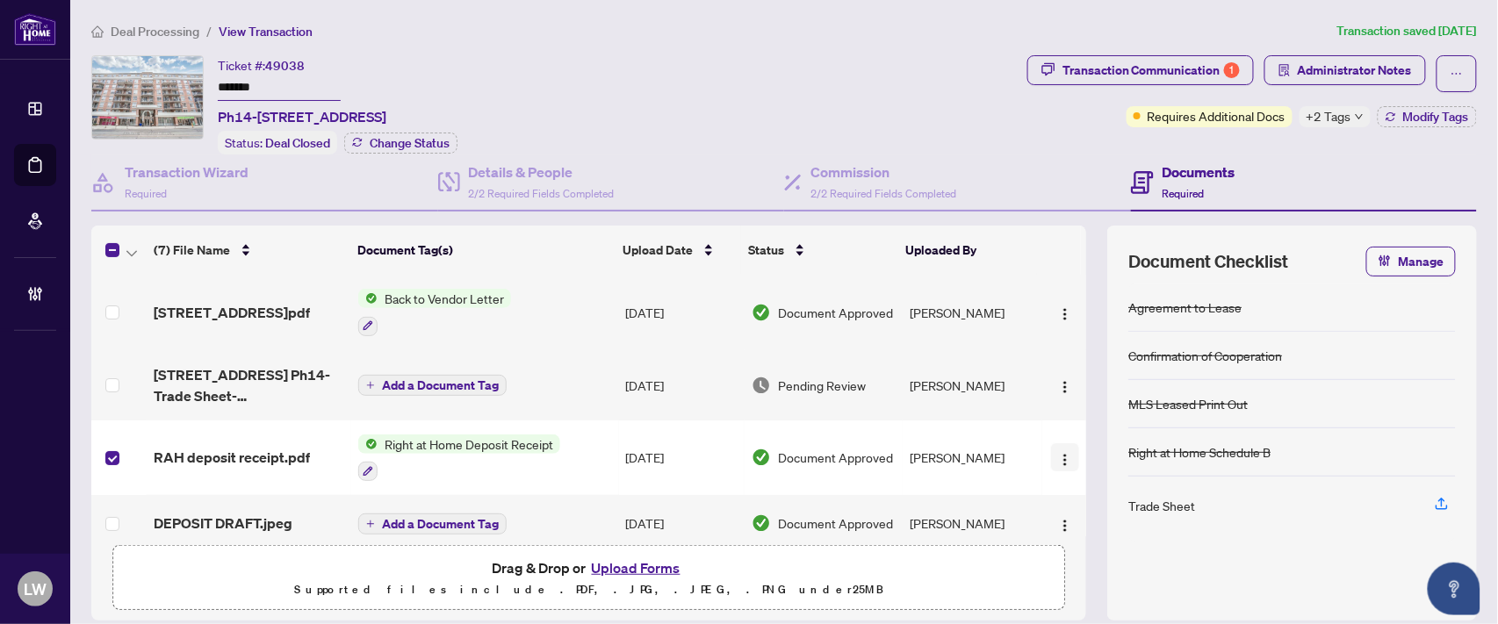
click at [1058, 456] on img "button" at bounding box center [1065, 460] width 14 height 14
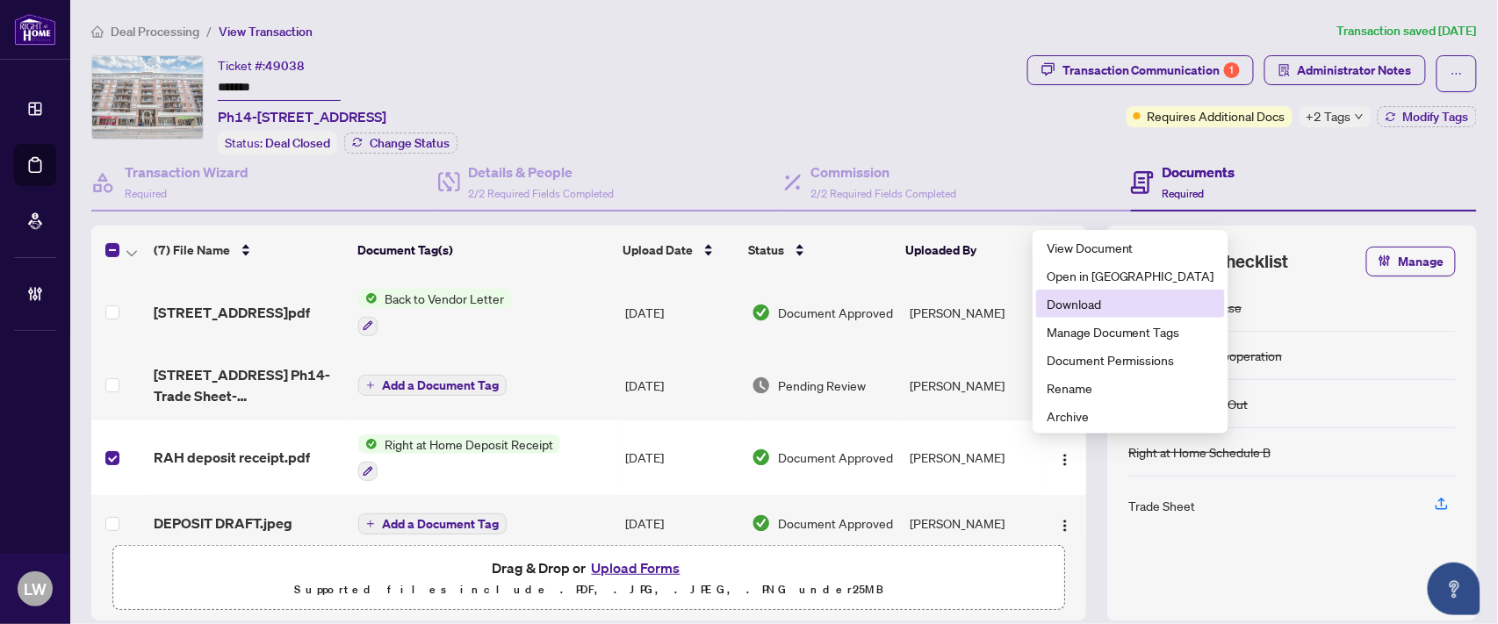
click at [1058, 303] on span "Download" at bounding box center [1130, 303] width 168 height 19
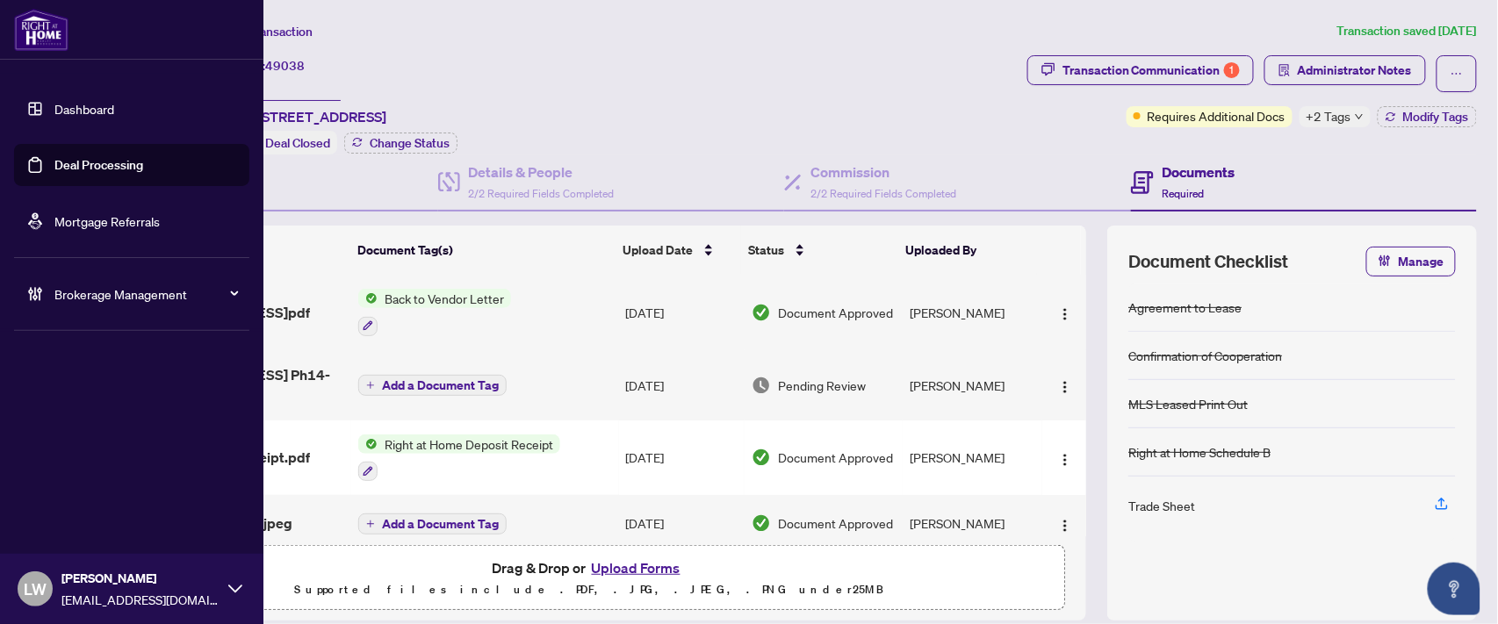
click at [111, 164] on link "Deal Processing" at bounding box center [98, 165] width 89 height 16
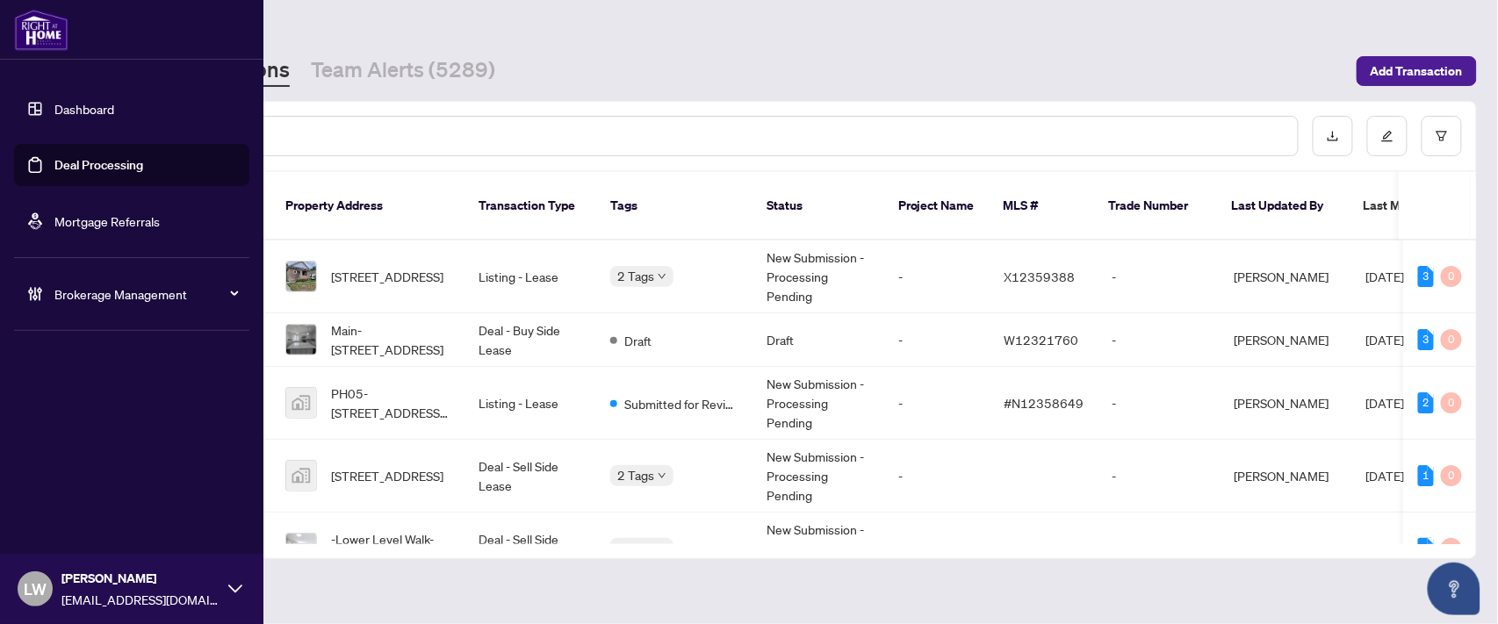
click at [25, 590] on span "LW" at bounding box center [35, 589] width 23 height 25
click at [74, 531] on span "Logout" at bounding box center [71, 521] width 40 height 28
